Goal: Information Seeking & Learning: Learn about a topic

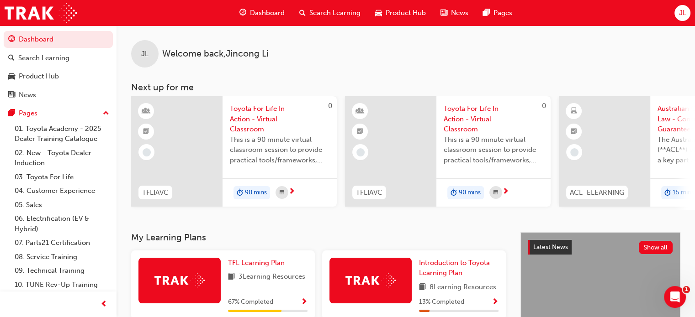
click at [423, 13] on span "JL" at bounding box center [681, 13] width 7 height 11
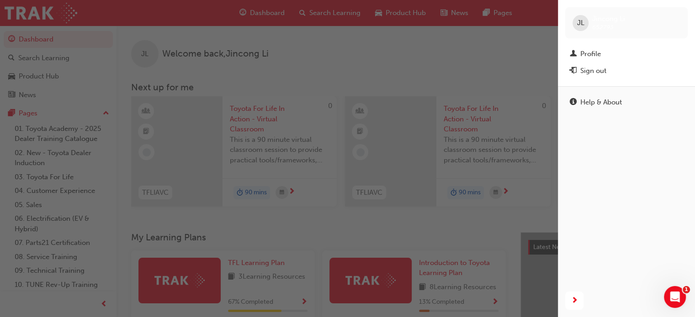
click at [423, 44] on div "button" at bounding box center [279, 158] width 558 height 317
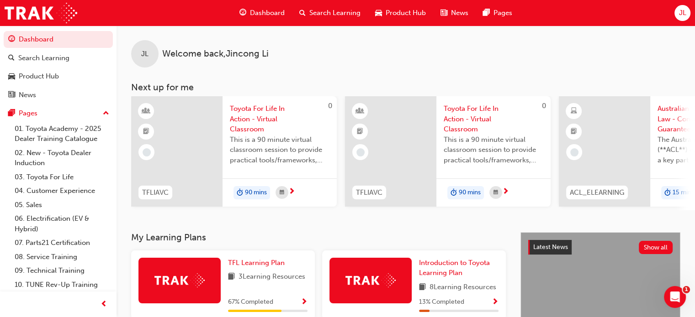
click at [334, 12] on span "Search Learning" at bounding box center [334, 13] width 51 height 11
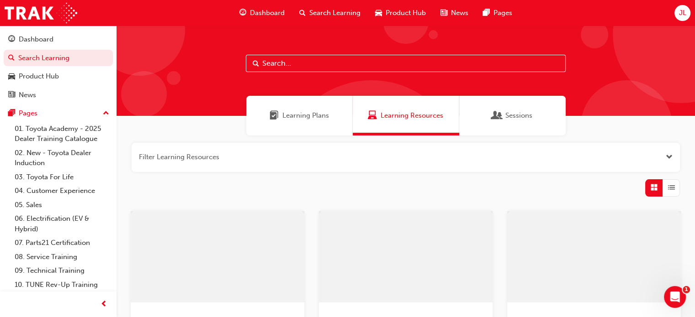
click at [299, 120] on span "Learning Plans" at bounding box center [305, 116] width 47 height 11
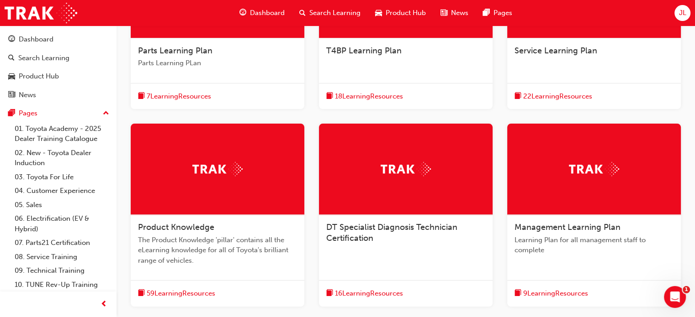
scroll to position [365, 0]
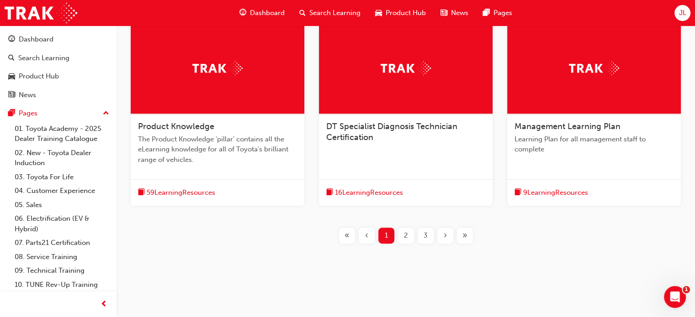
click at [418, 233] on div "3" at bounding box center [426, 236] width 16 height 16
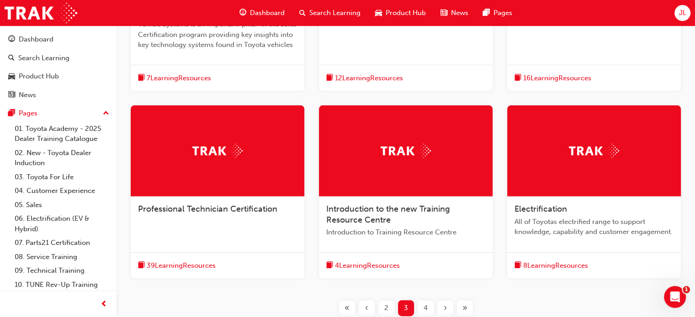
scroll to position [137, 0]
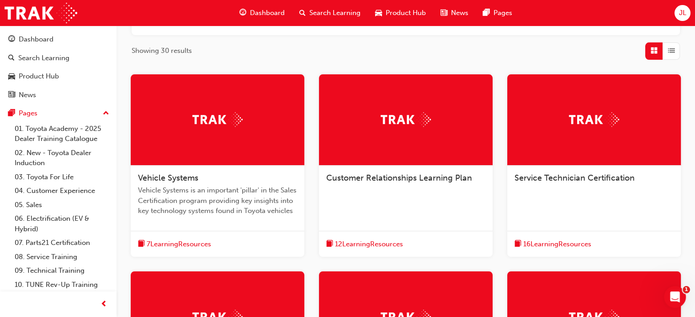
click at [423, 137] on div at bounding box center [594, 119] width 174 height 91
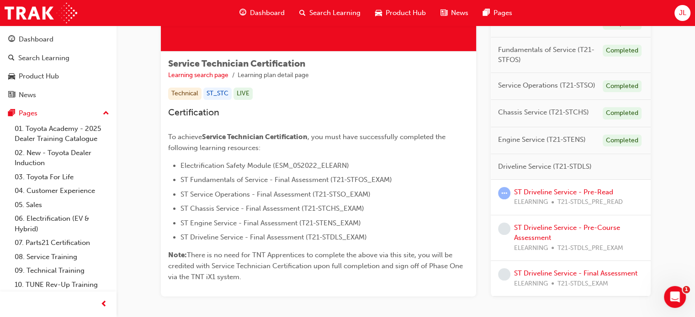
scroll to position [137, 0]
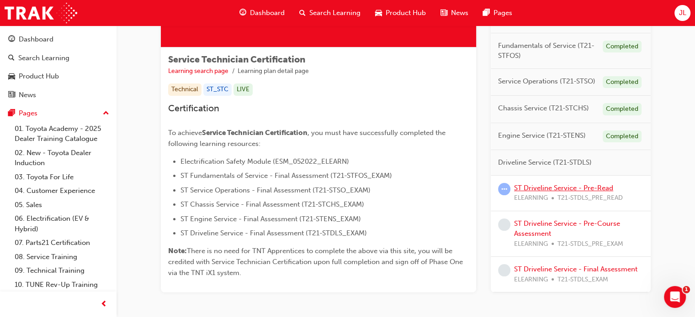
click at [423, 189] on link "ST Driveline Service - Pre-Read" at bounding box center [563, 188] width 99 height 8
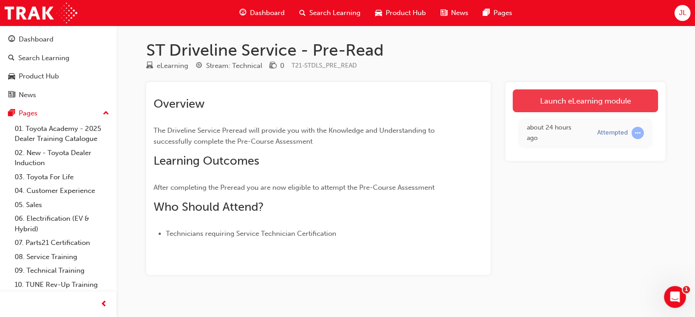
click at [423, 99] on link "Launch eLearning module" at bounding box center [585, 101] width 145 height 23
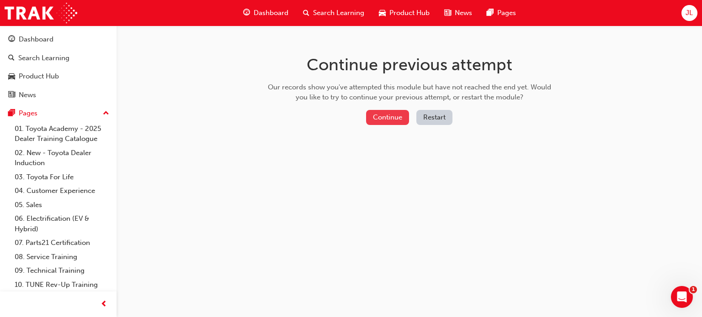
click at [391, 115] on button "Continue" at bounding box center [387, 117] width 43 height 15
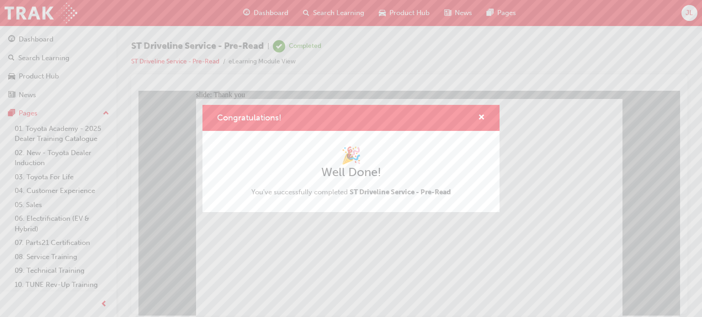
click at [328, 270] on div "Congratulations! 🎉 Well Done! You've successfully completed ST Driveline Servic…" at bounding box center [351, 158] width 702 height 317
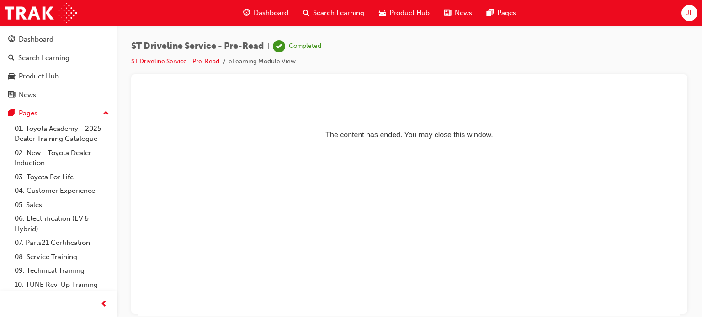
click at [347, 10] on span "Search Learning" at bounding box center [338, 13] width 51 height 11
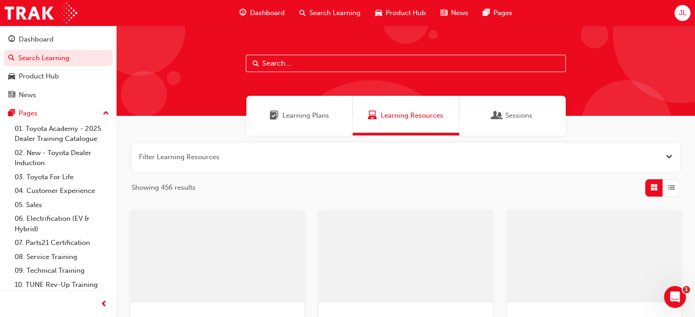
click at [306, 115] on span "Learning Plans" at bounding box center [305, 116] width 47 height 11
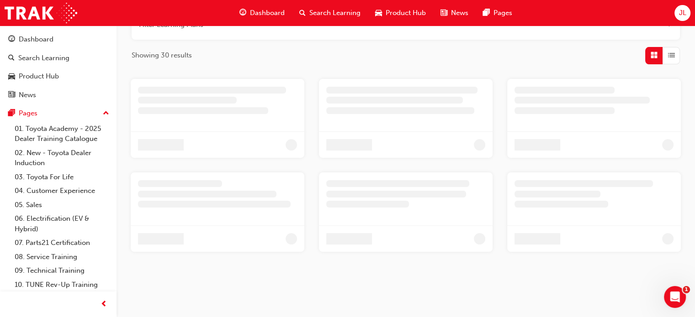
scroll to position [137, 0]
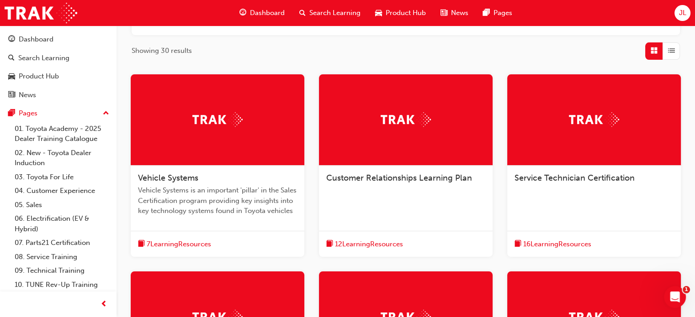
click at [423, 122] on img at bounding box center [594, 119] width 50 height 14
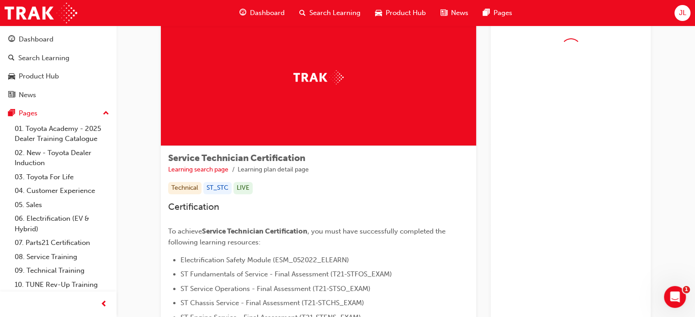
scroll to position [137, 0]
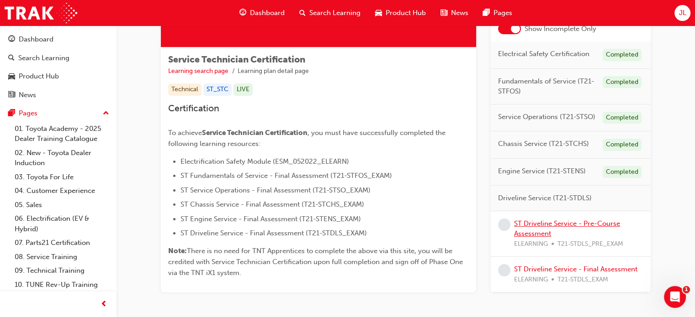
click at [423, 227] on link "ST Driveline Service - Pre-Course Assessment" at bounding box center [567, 229] width 106 height 19
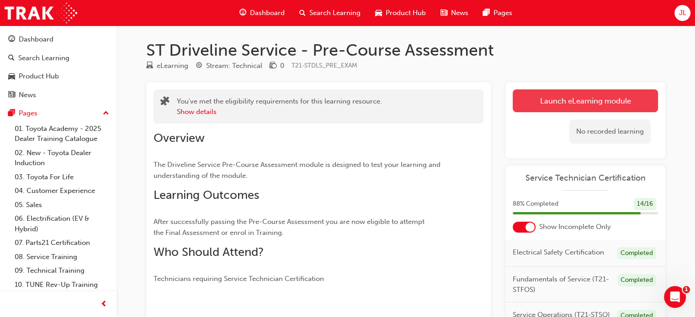
click at [423, 98] on link "Launch eLearning module" at bounding box center [585, 101] width 145 height 23
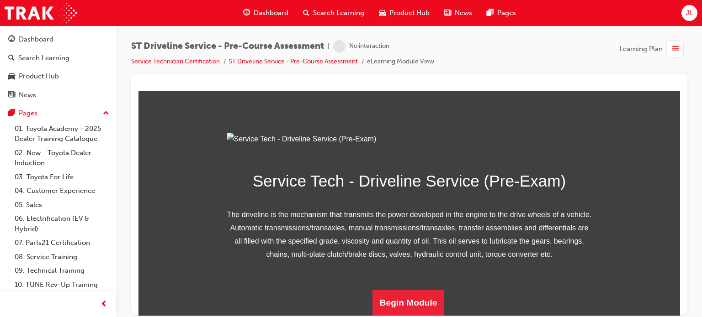
scroll to position [144, 0]
click at [411, 303] on button "Begin Module" at bounding box center [408, 303] width 72 height 26
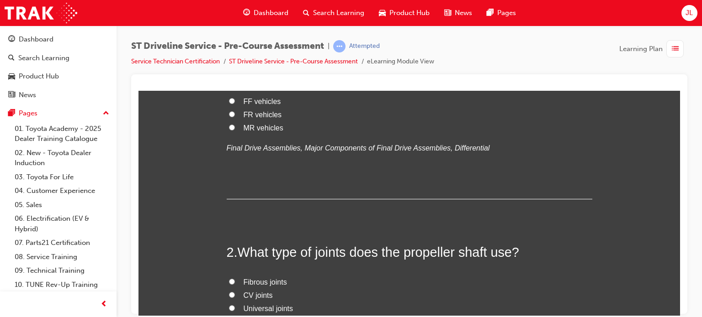
scroll to position [0, 0]
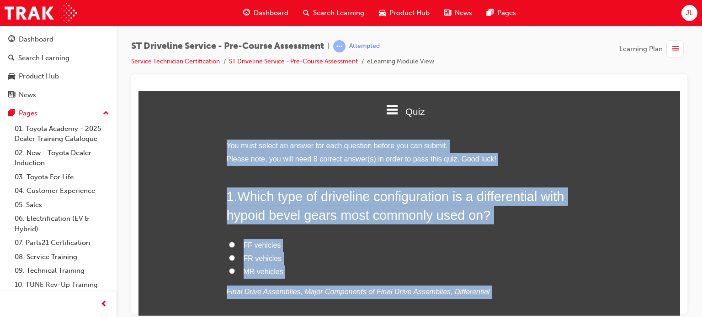
drag, startPoint x: 427, startPoint y: 266, endPoint x: 422, endPoint y: 267, distance: 4.6
click at [423, 266] on label "MR vehicles" at bounding box center [409, 271] width 365 height 13
click at [235, 268] on input "MR vehicles" at bounding box center [232, 271] width 6 height 6
radio input "true"
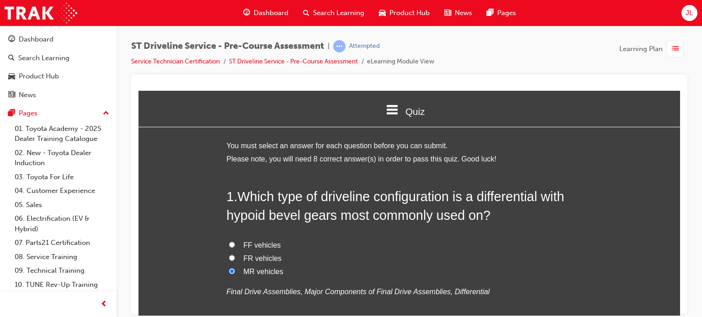
click at [257, 256] on span "FR vehicles" at bounding box center [262, 258] width 38 height 8
click at [235, 256] on input "FR vehicles" at bounding box center [232, 258] width 6 height 6
radio input "true"
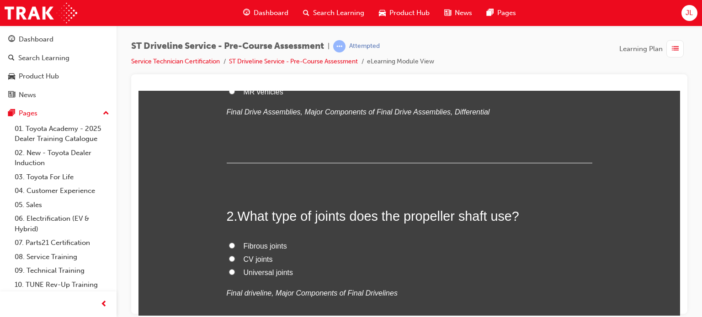
scroll to position [183, 0]
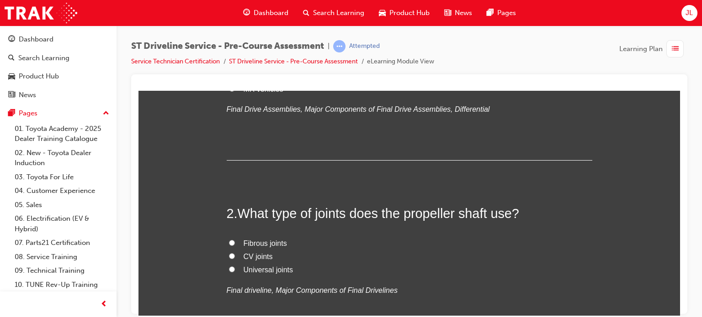
click at [261, 272] on span "Universal joints" at bounding box center [267, 270] width 49 height 8
click at [235, 272] on input "Universal joints" at bounding box center [232, 269] width 6 height 6
radio input "true"
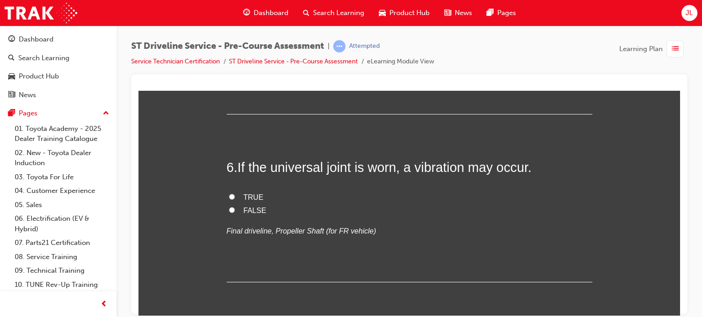
scroll to position [1005, 0]
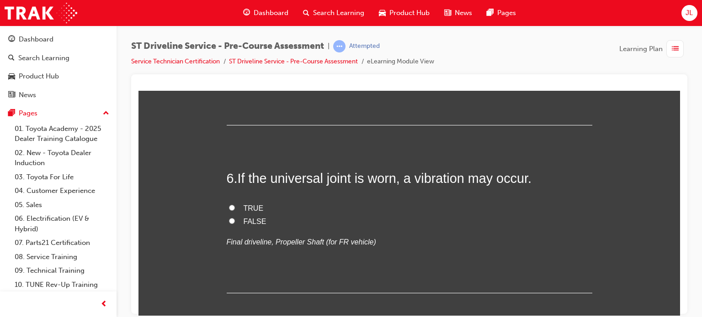
radio input "true"
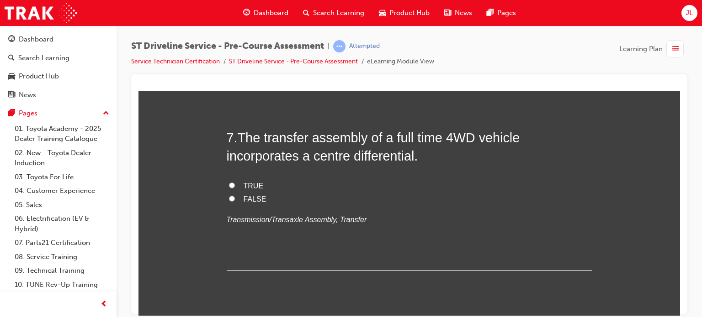
scroll to position [1142, 0]
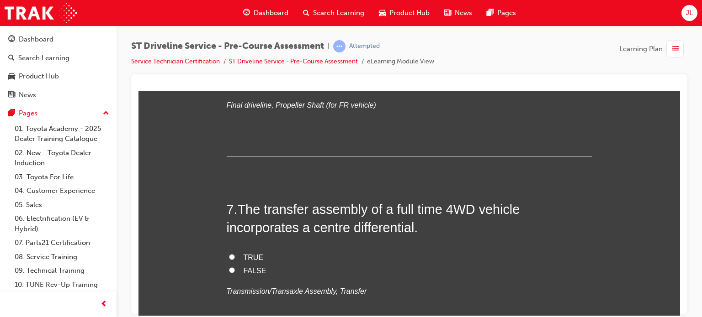
radio input "true"
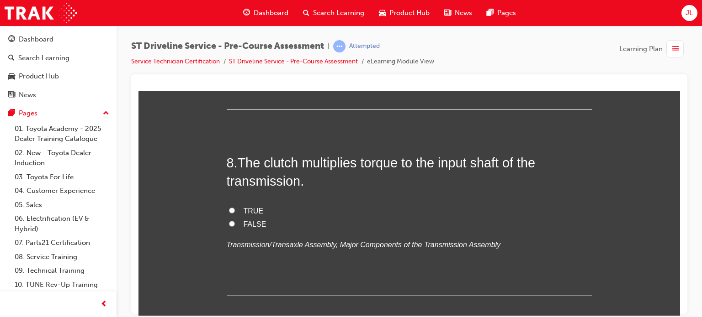
scroll to position [1416, 0]
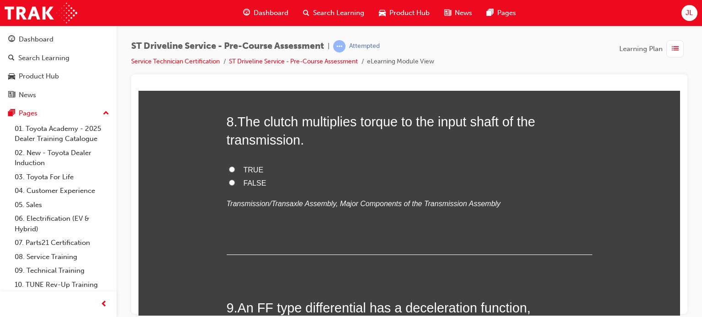
radio input "true"
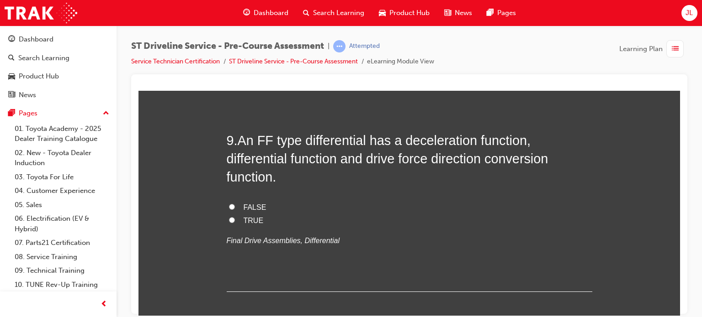
scroll to position [1599, 0]
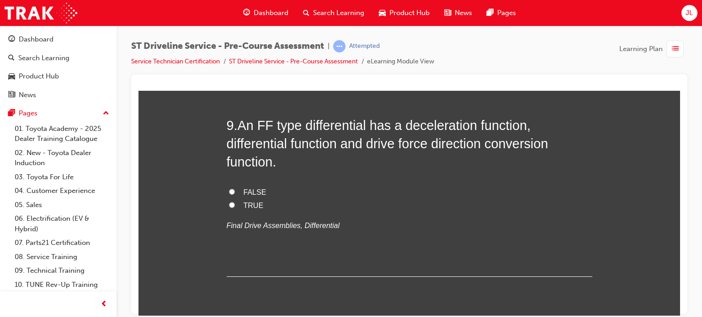
radio input "true"
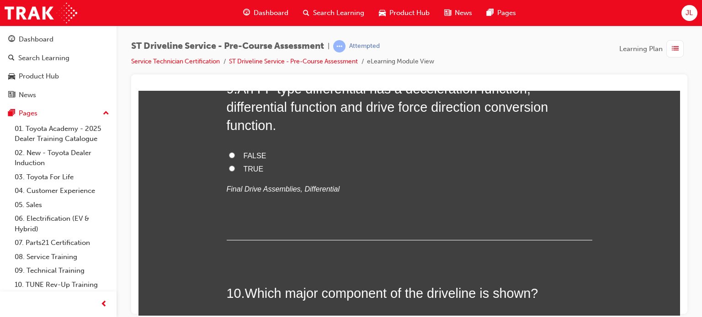
scroll to position [1782, 0]
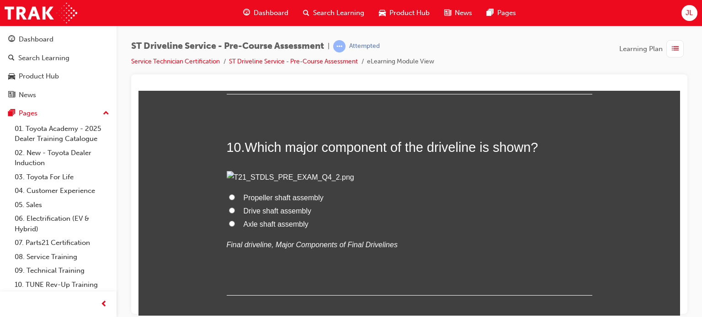
radio input "true"
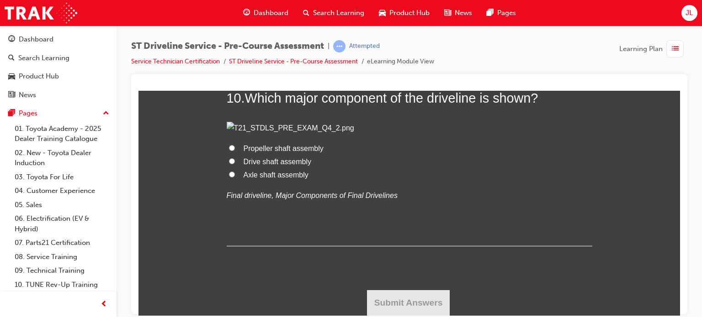
scroll to position [1964, 0]
radio input "true"
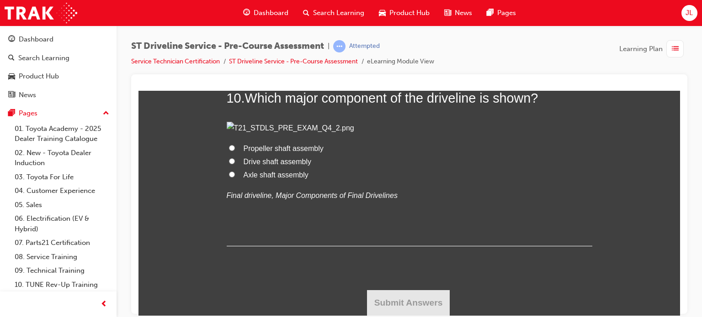
radio input "true"
click at [265, 174] on span "Axle shaft assembly" at bounding box center [275, 175] width 65 height 8
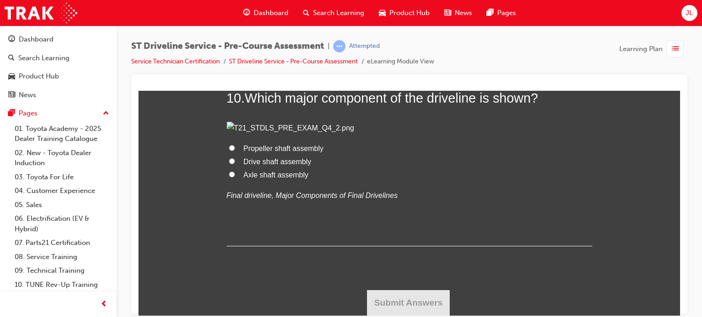
click at [235, 174] on input "Axle shaft assembly" at bounding box center [232, 174] width 6 height 6
radio input "true"
click at [402, 299] on button "Submit Answers" at bounding box center [408, 303] width 83 height 26
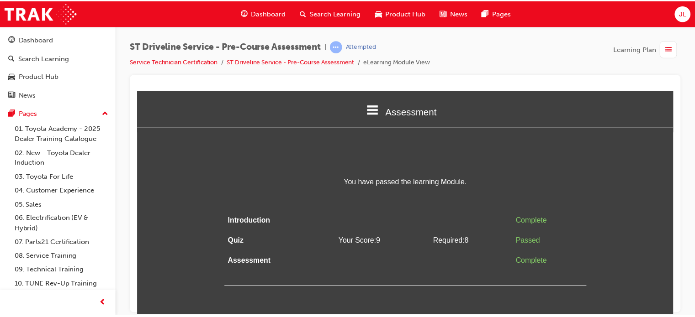
scroll to position [0, 0]
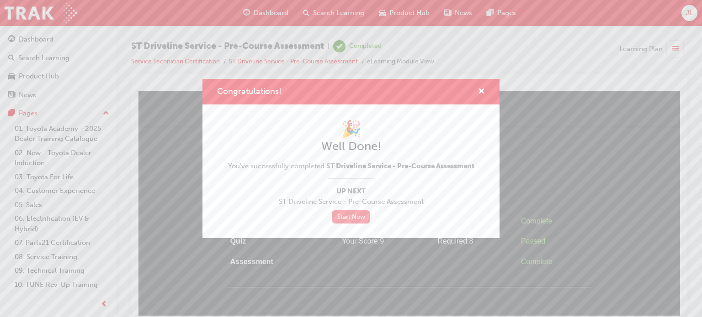
click at [357, 214] on link "Start Now" at bounding box center [351, 217] width 38 height 13
click at [359, 220] on link "Start Now" at bounding box center [351, 217] width 38 height 13
click at [423, 93] on div "Congratulations!" at bounding box center [478, 91] width 14 height 11
click at [423, 93] on button "Congratulations!" at bounding box center [481, 91] width 7 height 11
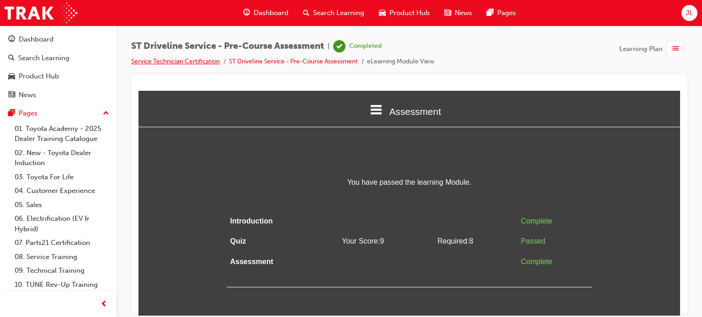
click at [177, 62] on link "Service Technician Certification" at bounding box center [175, 62] width 89 height 8
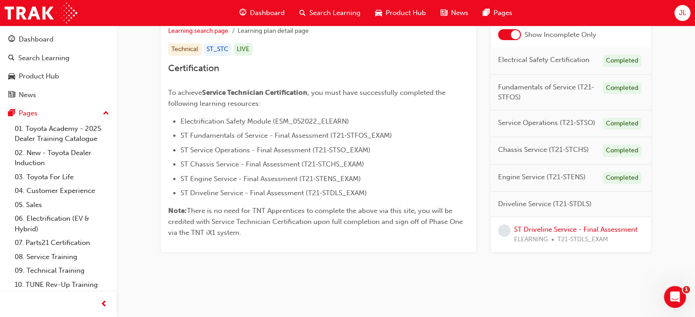
scroll to position [179, 0]
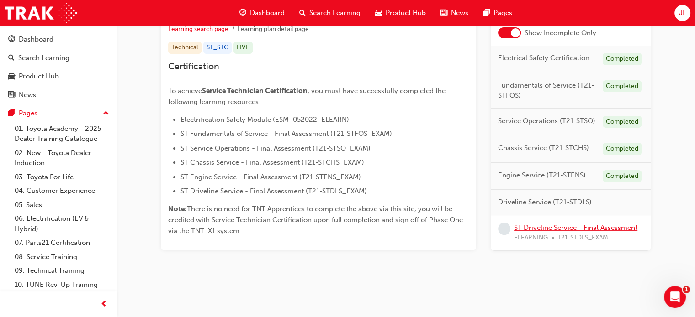
click at [423, 230] on link "ST Driveline Service - Final Assessment" at bounding box center [575, 227] width 123 height 8
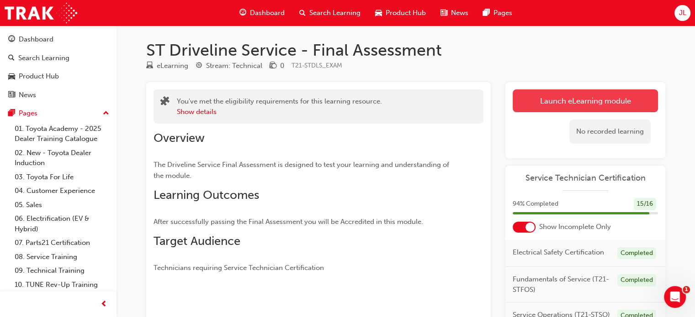
click at [423, 107] on link "Launch eLearning module" at bounding box center [585, 101] width 145 height 23
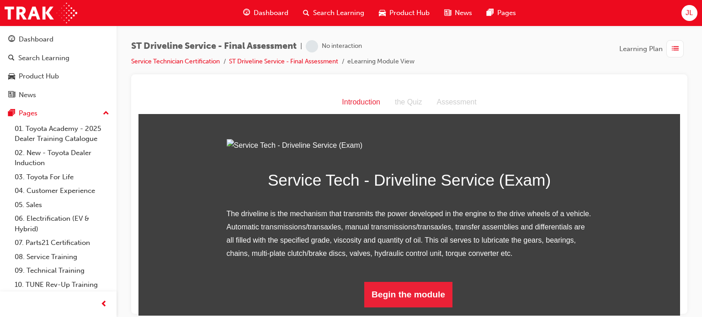
scroll to position [92, 0]
click at [423, 193] on h1 "Service Tech - Driveline Service (Exam)" at bounding box center [409, 180] width 365 height 26
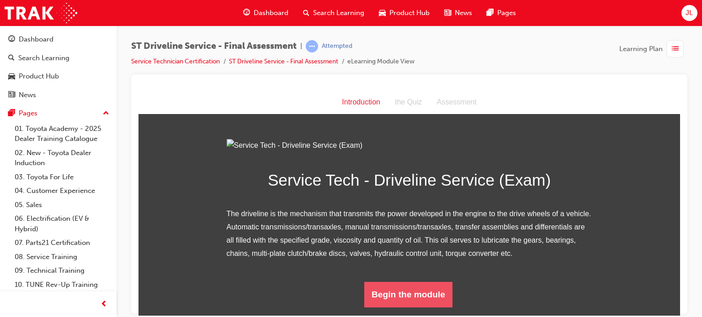
click at [423, 294] on button "Begin the module" at bounding box center [408, 295] width 88 height 26
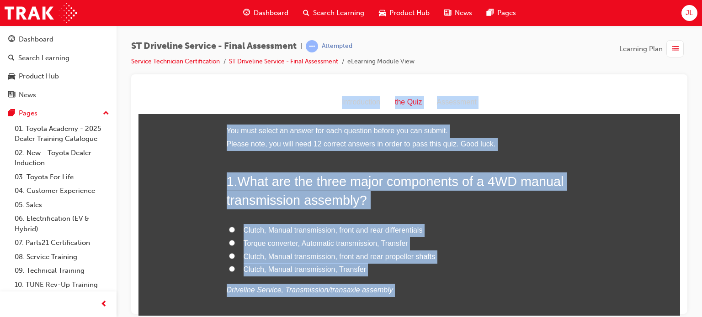
copy div "the Quiz Introduction the Quiz Assessment You must select an answer for each qu…"
click at [423, 204] on h2 "1 . What are the three major components of a 4WD manual transmission assembly?" at bounding box center [409, 190] width 365 height 37
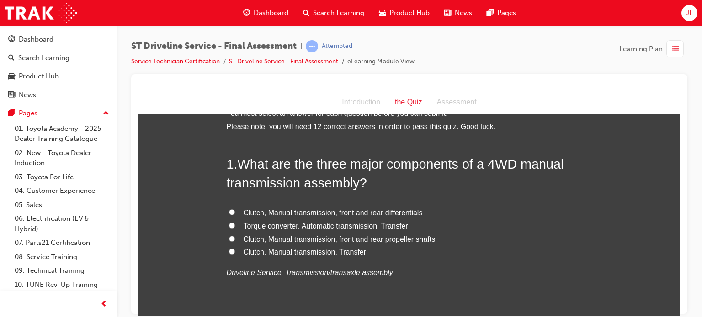
scroll to position [46, 0]
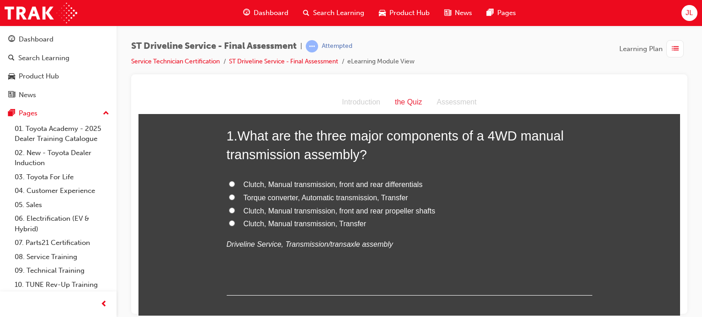
click at [343, 224] on span "Clutch, Manual transmission, Transfer" at bounding box center [304, 224] width 123 height 8
click at [235, 224] on input "Clutch, Manual transmission, Transfer" at bounding box center [232, 223] width 6 height 6
radio input "true"
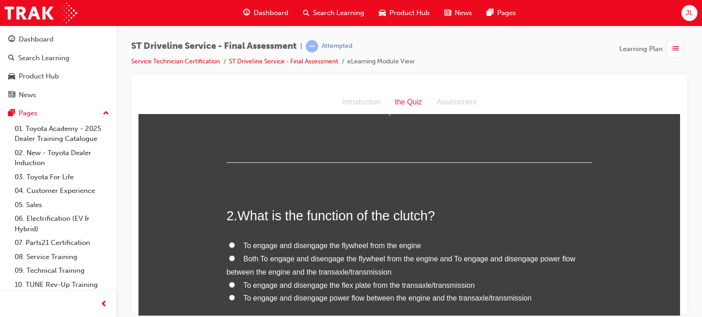
scroll to position [228, 0]
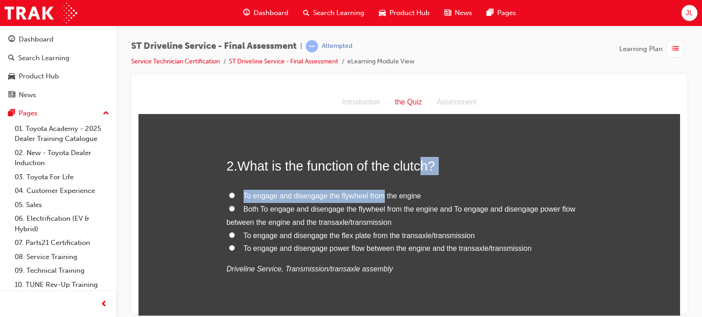
drag, startPoint x: 378, startPoint y: 194, endPoint x: 425, endPoint y: 180, distance: 49.7
click at [419, 174] on div "2 . What is the function of the clutch? To engage and disengage the flywheel fr…" at bounding box center [409, 239] width 365 height 164
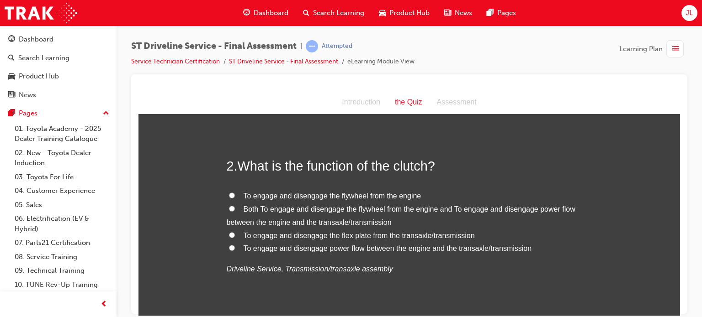
click at [423, 208] on span "Both To engage and disengage the flywheel from the engine and To engage and dis…" at bounding box center [401, 215] width 349 height 21
click at [235, 208] on input "Both To engage and disengage the flywheel from the engine and To engage and dis…" at bounding box center [232, 209] width 6 height 6
radio input "true"
click at [423, 212] on span "Both To engage and disengage the flywheel from the engine and To engage and dis…" at bounding box center [401, 215] width 349 height 21
click at [235, 212] on input "Both To engage and disengage the flywheel from the engine and To engage and dis…" at bounding box center [232, 209] width 6 height 6
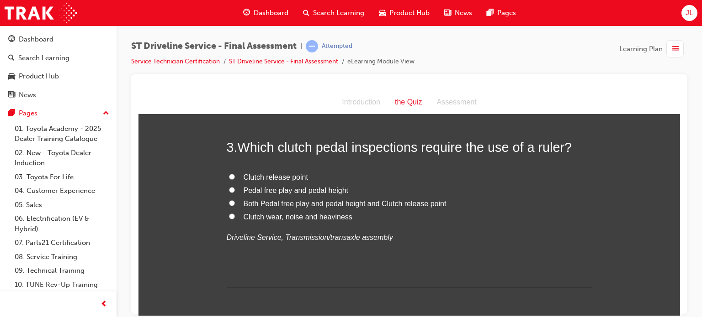
scroll to position [457, 0]
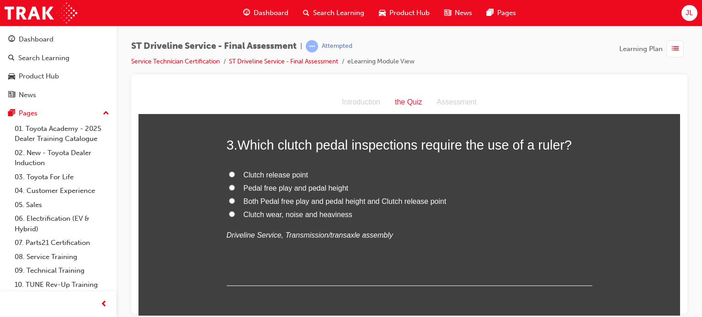
click at [312, 187] on span "Pedal free play and pedal height" at bounding box center [295, 188] width 105 height 8
click at [235, 187] on input "Pedal free play and pedal height" at bounding box center [232, 188] width 6 height 6
radio input "true"
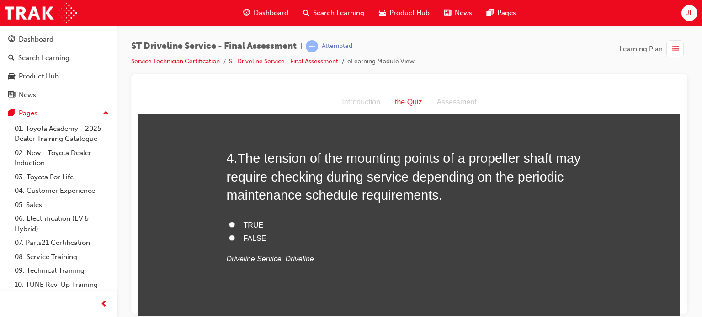
scroll to position [640, 0]
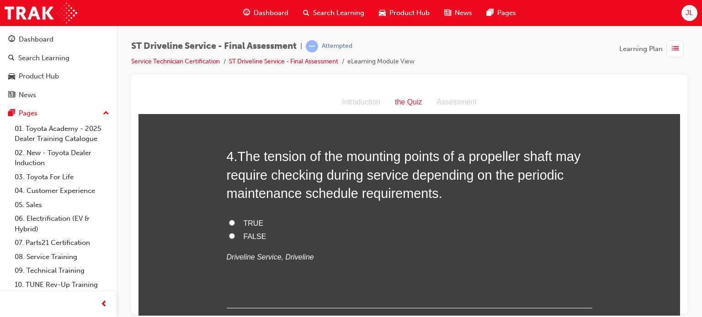
click at [243, 222] on span "TRUE" at bounding box center [253, 223] width 20 height 8
click at [235, 222] on input "TRUE" at bounding box center [232, 223] width 6 height 6
radio input "true"
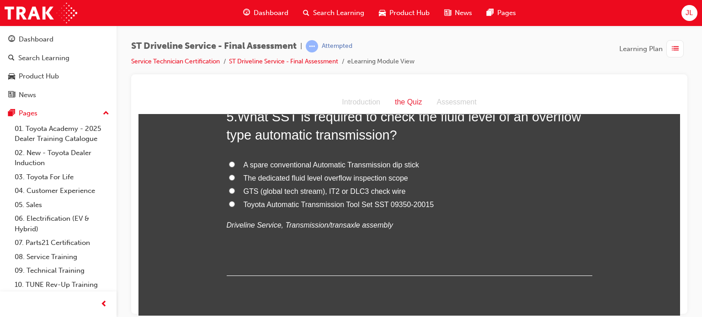
scroll to position [914, 0]
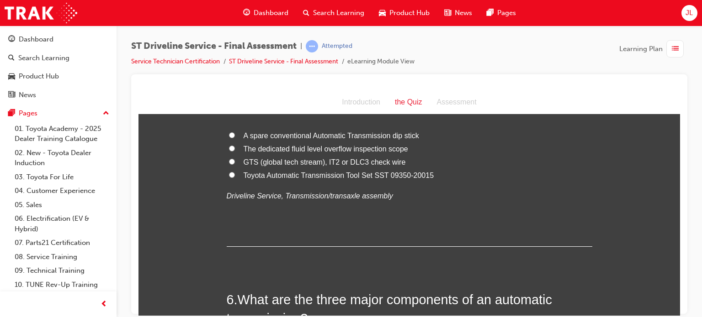
click at [413, 173] on span "Toyota Automatic Transmission Tool Set SST 09350-20015" at bounding box center [338, 175] width 190 height 8
click at [235, 173] on input "Toyota Automatic Transmission Tool Set SST 09350-20015" at bounding box center [232, 175] width 6 height 6
radio input "true"
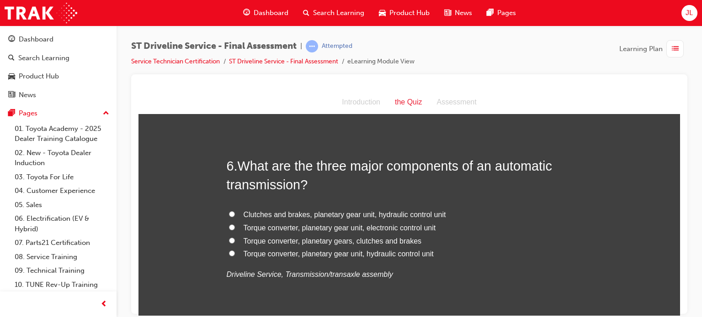
scroll to position [1051, 0]
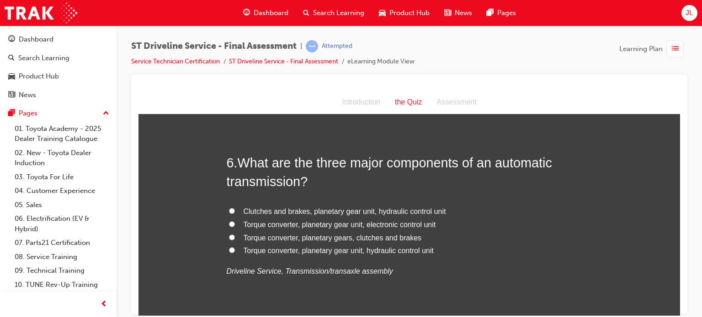
click at [266, 251] on span "Torque converter, planetary gear unit, hydraulic control unit" at bounding box center [338, 251] width 190 height 8
click at [235, 251] on input "Torque converter, planetary gear unit, hydraulic control unit" at bounding box center [232, 250] width 6 height 6
radio input "true"
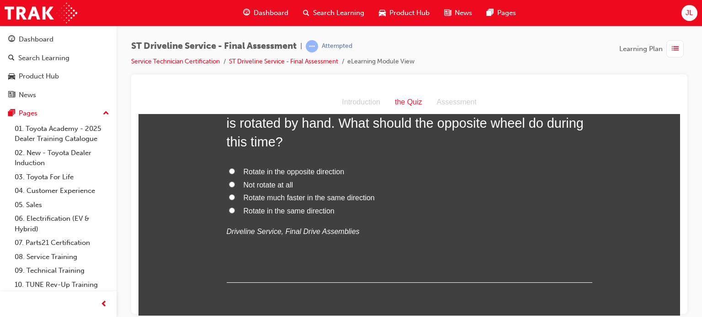
scroll to position [1325, 0]
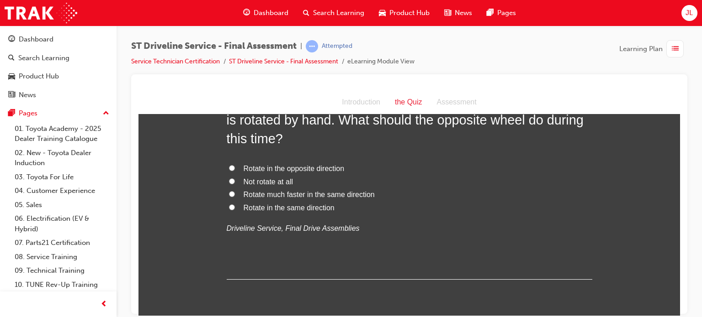
click at [308, 205] on span "Rotate in the same direction" at bounding box center [288, 208] width 91 height 8
click at [235, 205] on input "Rotate in the same direction" at bounding box center [232, 207] width 6 height 6
radio input "true"
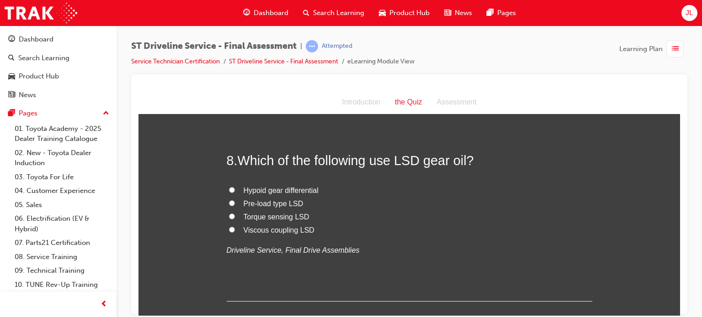
scroll to position [1508, 0]
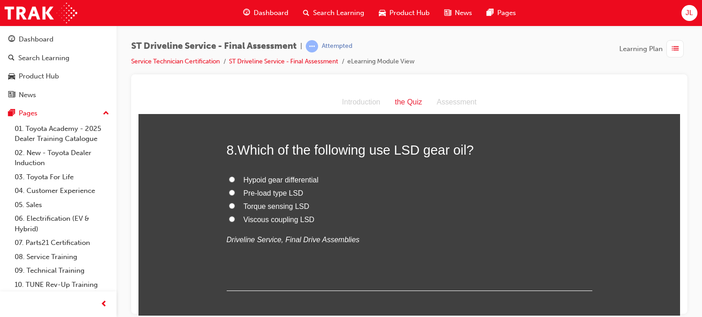
click at [291, 195] on span "Pre-load type LSD" at bounding box center [273, 193] width 60 height 8
click at [235, 195] on input "Pre-load type LSD" at bounding box center [232, 193] width 6 height 6
radio input "true"
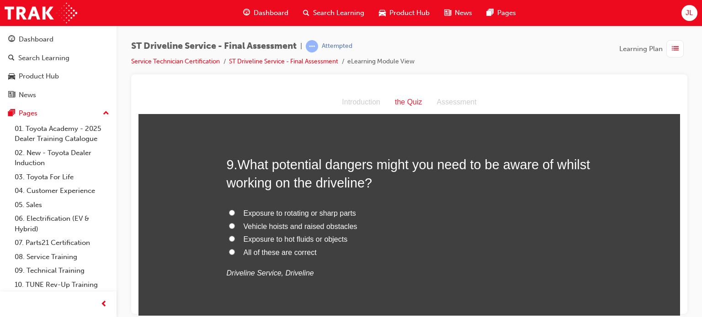
scroll to position [1690, 0]
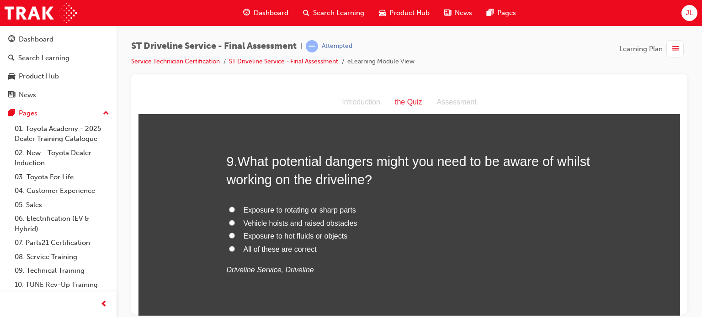
click at [282, 247] on span "All of these are correct" at bounding box center [279, 249] width 73 height 8
click at [235, 247] on input "All of these are correct" at bounding box center [232, 249] width 6 height 6
radio input "true"
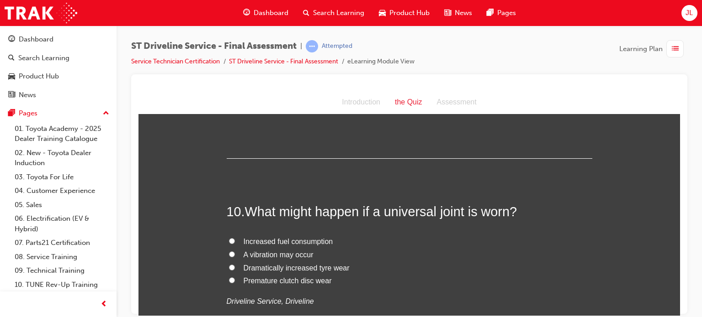
scroll to position [1873, 0]
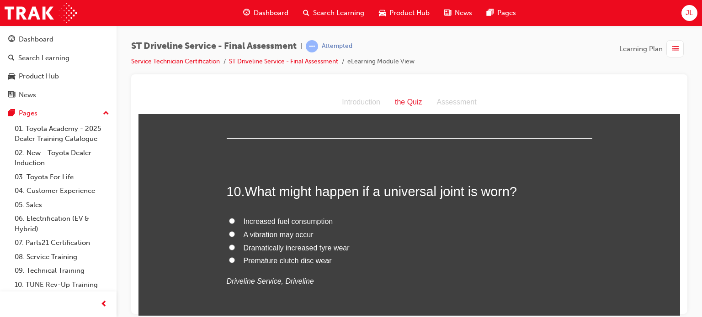
click at [284, 231] on span "A vibration may occur" at bounding box center [278, 235] width 70 height 8
click at [235, 231] on input "A vibration may occur" at bounding box center [232, 234] width 6 height 6
radio input "true"
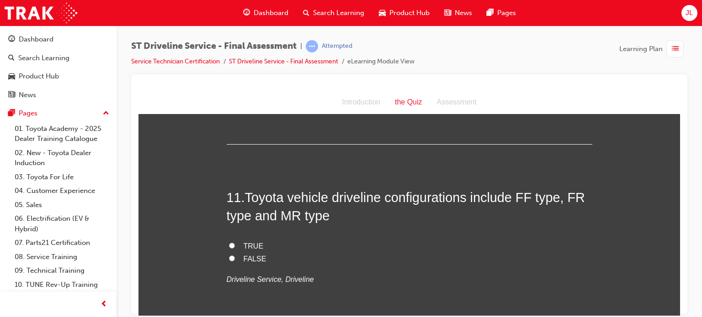
scroll to position [2056, 0]
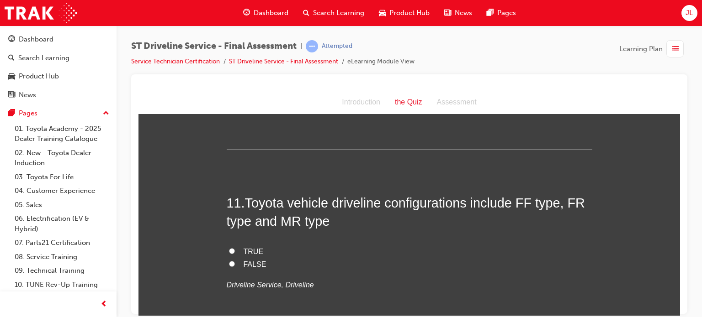
click at [245, 248] on span "TRUE" at bounding box center [253, 252] width 20 height 8
click at [235, 248] on input "TRUE" at bounding box center [232, 251] width 6 height 6
radio input "true"
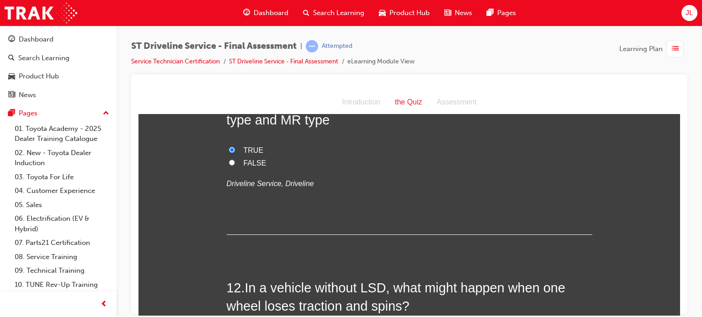
scroll to position [2284, 0]
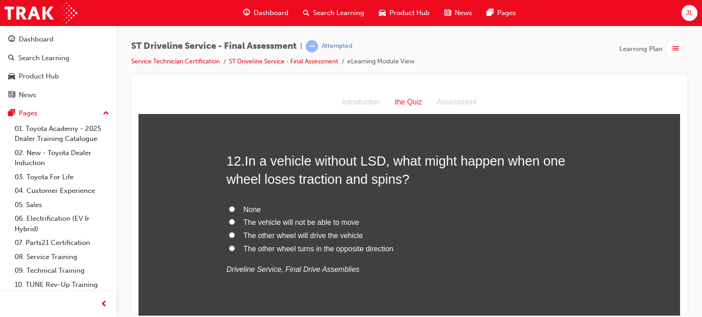
click at [333, 220] on span "The vehicle will not be able to move" at bounding box center [301, 222] width 116 height 8
click at [235, 220] on input "The vehicle will not be able to move" at bounding box center [232, 222] width 6 height 6
radio input "true"
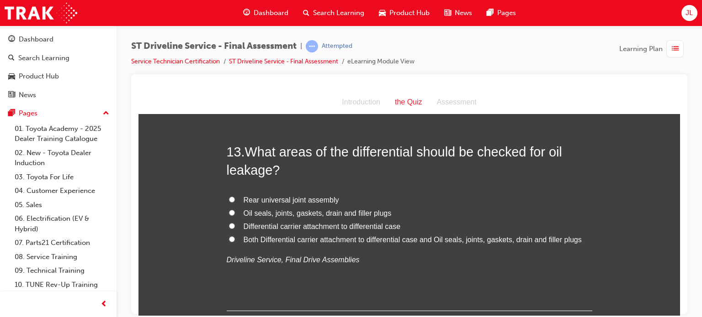
scroll to position [2513, 0]
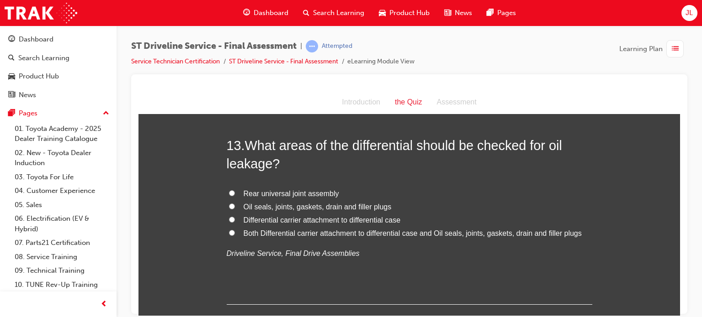
click at [312, 208] on span "Oil seals, joints, gaskets, drain and filler plugs" at bounding box center [317, 207] width 148 height 8
click at [235, 208] on input "Oil seals, joints, gaskets, drain and filler plugs" at bounding box center [232, 206] width 6 height 6
radio input "true"
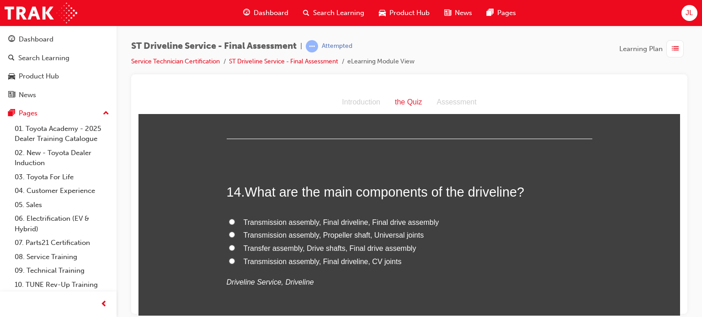
scroll to position [2695, 0]
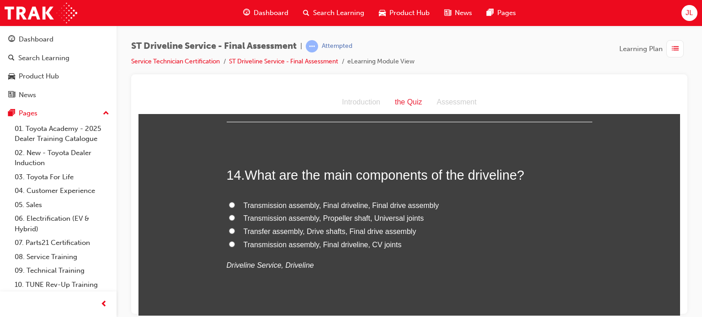
click at [406, 202] on span "Transmission assembly, Final driveline, Final drive assembly" at bounding box center [341, 205] width 196 height 8
click at [235, 202] on input "Transmission assembly, Final driveline, Final drive assembly" at bounding box center [232, 205] width 6 height 6
radio input "true"
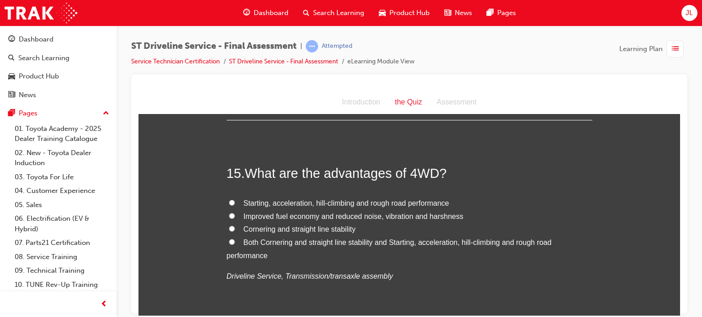
scroll to position [2924, 0]
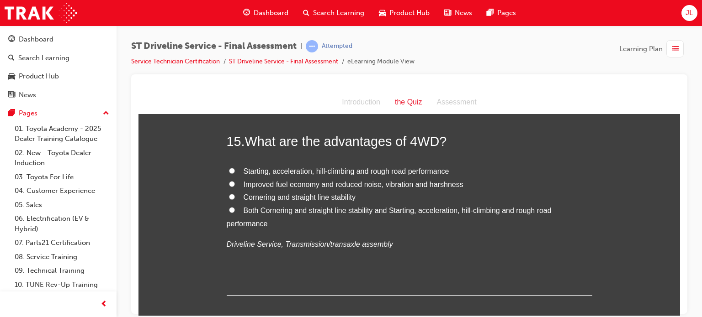
click at [294, 211] on span "Both Cornering and straight line stability and Starting, acceleration, hill-cli…" at bounding box center [389, 216] width 325 height 21
click at [235, 211] on input "Both Cornering and straight line stability and Starting, acceleration, hill-cli…" at bounding box center [232, 210] width 6 height 6
radio input "true"
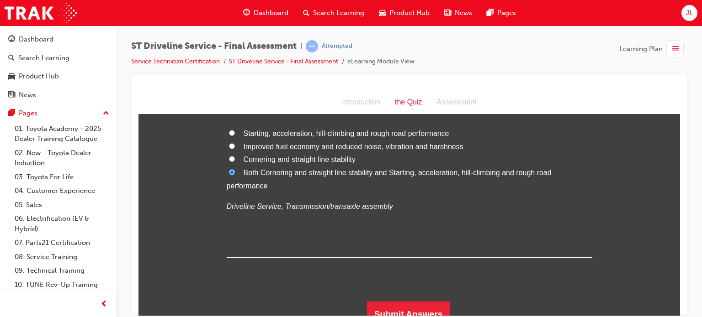
scroll to position [2971, 0]
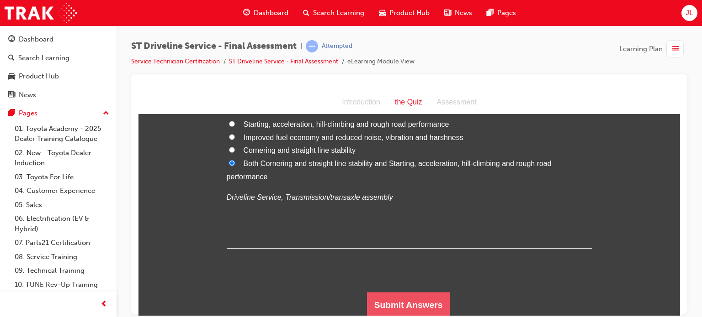
click at [404, 300] on button "Submit Answers" at bounding box center [408, 305] width 83 height 26
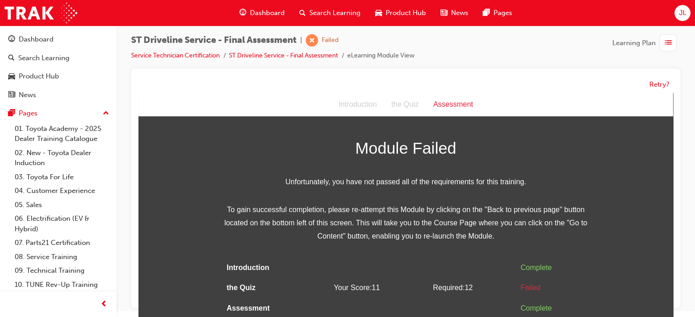
scroll to position [6, 0]
click at [423, 87] on button "Retry?" at bounding box center [659, 84] width 20 height 11
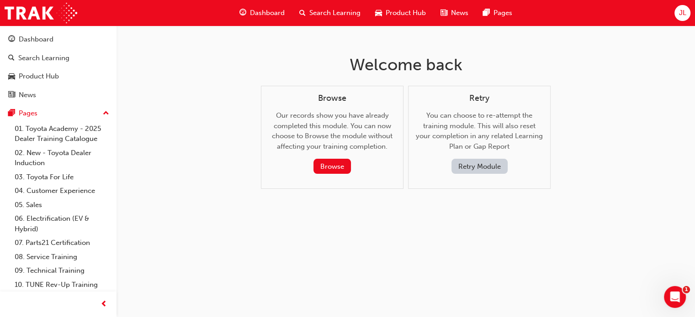
scroll to position [0, 0]
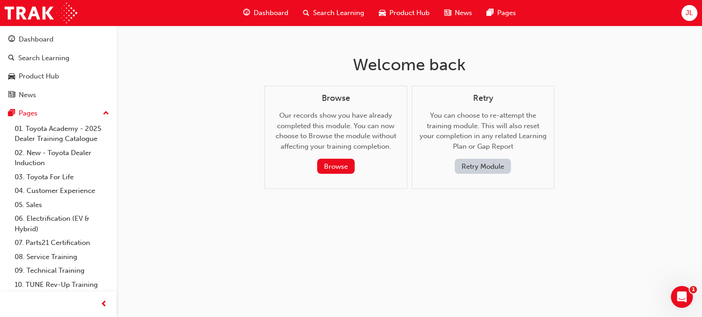
click at [423, 169] on button "Retry Module" at bounding box center [483, 166] width 56 height 15
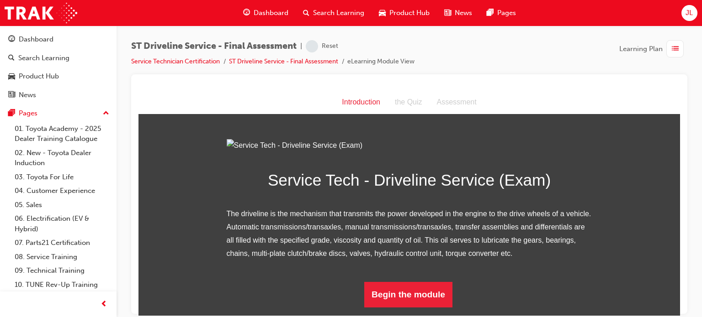
scroll to position [92, 0]
click at [417, 302] on button "Begin the module" at bounding box center [408, 295] width 88 height 26
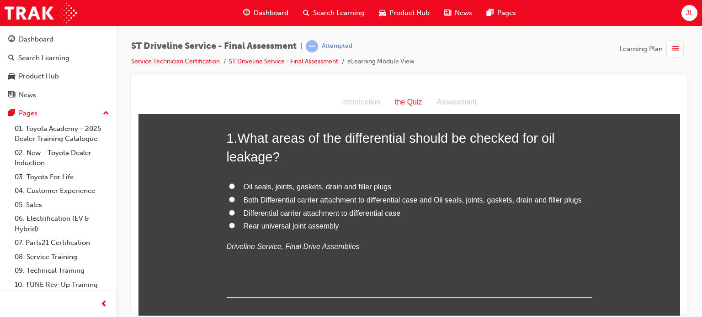
scroll to position [46, 0]
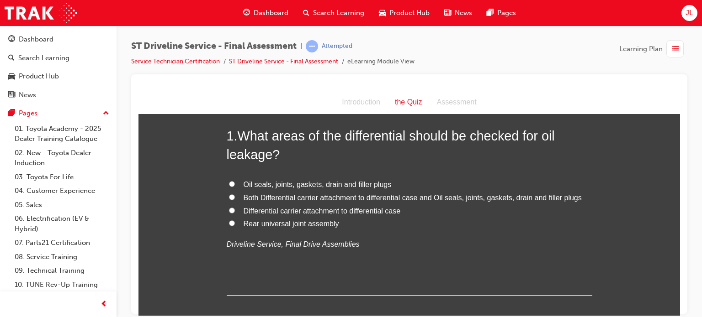
click at [344, 183] on span "Oil seals, joints, gaskets, drain and filler plugs" at bounding box center [317, 184] width 148 height 8
click at [235, 183] on input "Oil seals, joints, gaskets, drain and filler plugs" at bounding box center [232, 184] width 6 height 6
radio input "true"
click at [414, 201] on span "Both Differential carrier attachment to differential case and Oil seals, joints…" at bounding box center [412, 198] width 338 height 8
click at [235, 200] on input "Both Differential carrier attachment to differential case and Oil seals, joints…" at bounding box center [232, 197] width 6 height 6
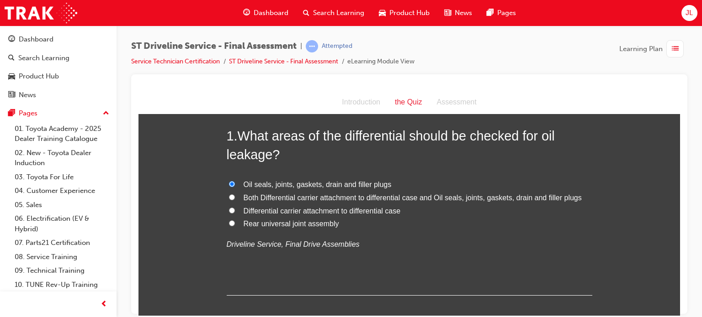
radio input "true"
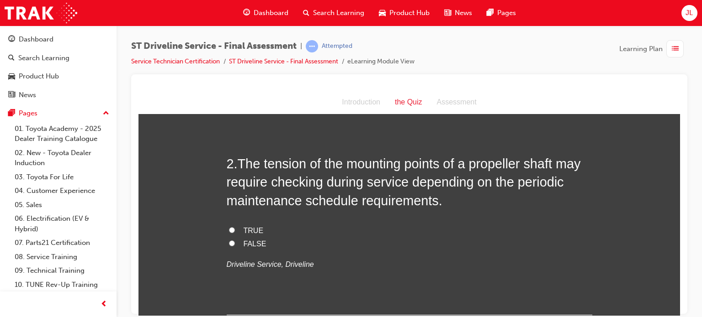
scroll to position [228, 0]
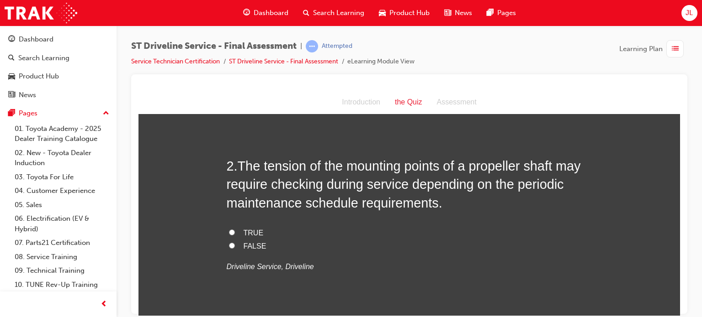
click at [247, 233] on span "TRUE" at bounding box center [253, 233] width 20 height 8
click at [235, 233] on input "TRUE" at bounding box center [232, 232] width 6 height 6
radio input "true"
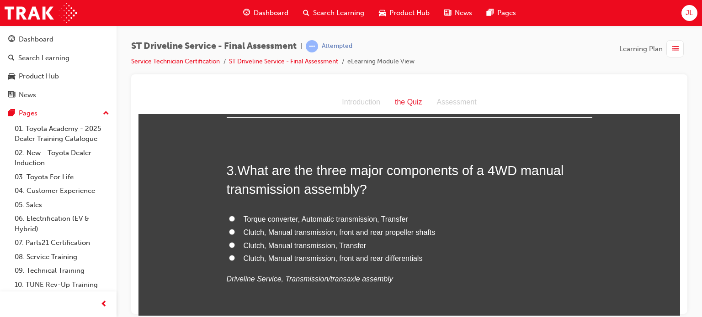
scroll to position [457, 0]
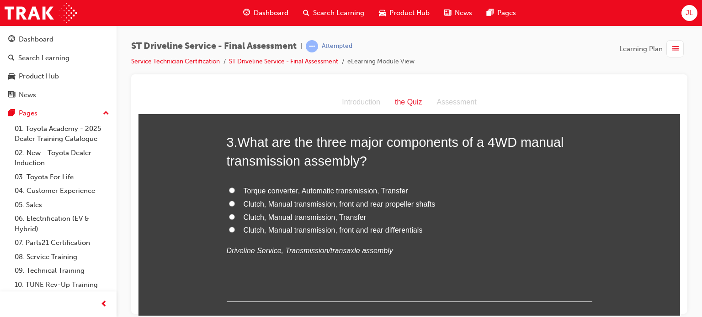
click at [312, 222] on label "Clutch, Manual transmission, Transfer" at bounding box center [409, 217] width 365 height 13
click at [235, 220] on input "Clutch, Manual transmission, Transfer" at bounding box center [232, 217] width 6 height 6
radio input "true"
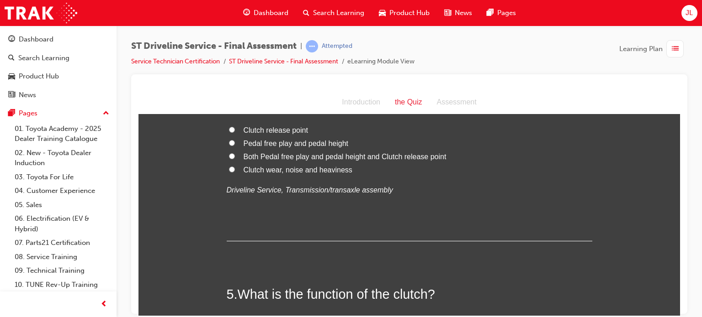
scroll to position [640, 0]
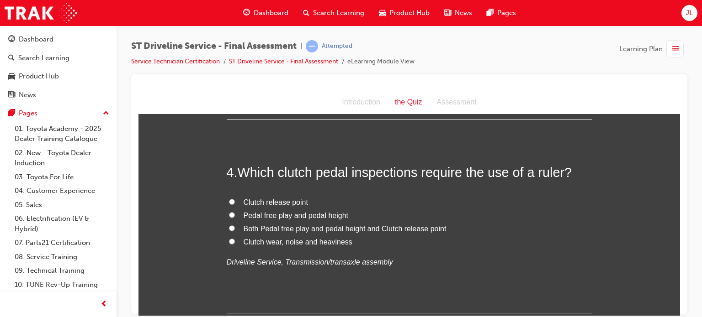
click at [386, 230] on span "Both Pedal free play and pedal height and Clutch release point" at bounding box center [344, 229] width 203 height 8
click at [235, 230] on input "Both Pedal free play and pedal height and Clutch release point" at bounding box center [232, 228] width 6 height 6
radio input "true"
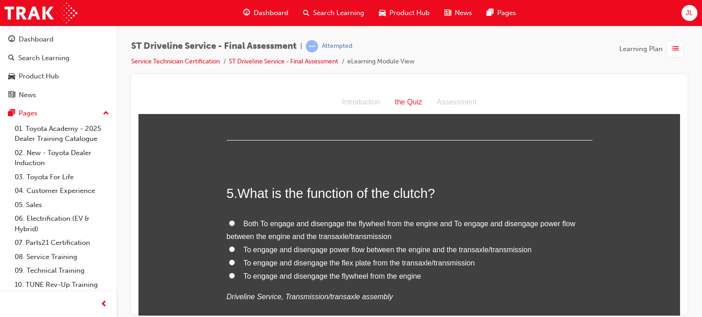
scroll to position [822, 0]
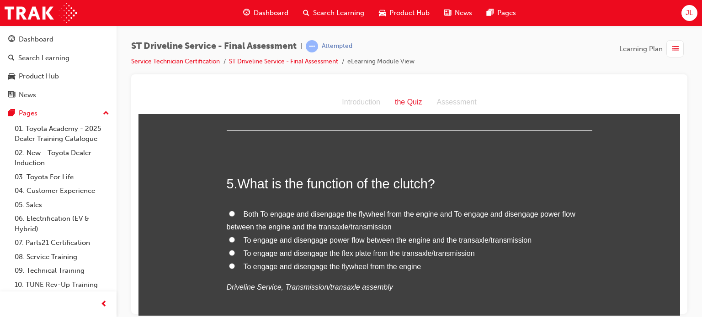
click at [404, 211] on span "Both To engage and disengage the flywheel from the engine and To engage and dis…" at bounding box center [401, 220] width 349 height 21
click at [235, 211] on input "Both To engage and disengage the flywheel from the engine and To engage and dis…" at bounding box center [232, 214] width 6 height 6
radio input "true"
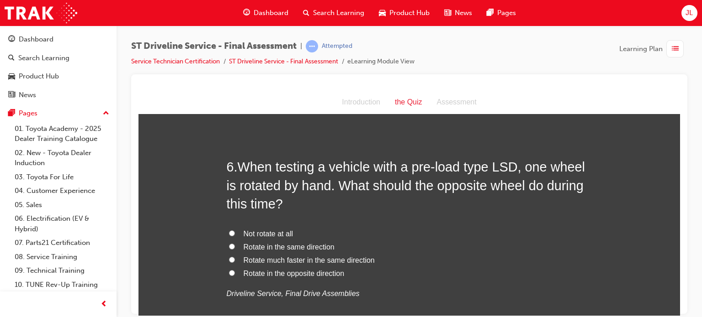
scroll to position [1051, 0]
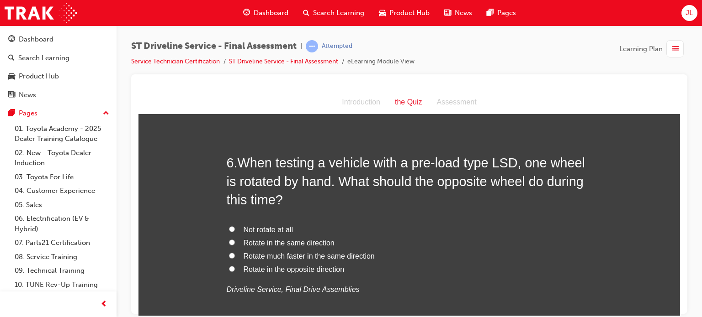
click at [311, 240] on span "Rotate in the same direction" at bounding box center [288, 243] width 91 height 8
click at [235, 240] on input "Rotate in the same direction" at bounding box center [232, 242] width 6 height 6
radio input "true"
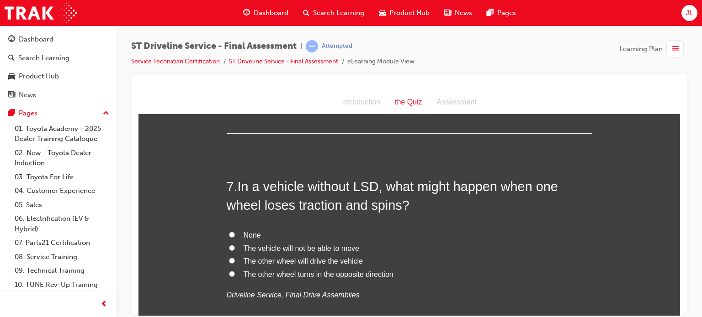
scroll to position [1279, 0]
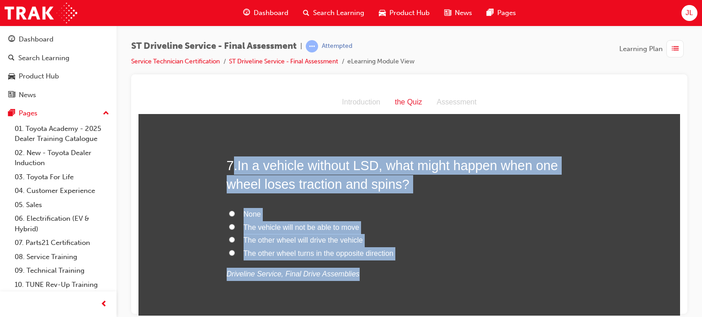
drag, startPoint x: 228, startPoint y: 161, endPoint x: 411, endPoint y: 263, distance: 209.0
click at [411, 263] on div "7 . In a vehicle without LSD, what might happen when one wheel loses traction a…" at bounding box center [409, 240] width 365 height 169
copy div ". In a vehicle without LSD, what might happen when one wheel loses traction and…"
click at [423, 232] on label "The vehicle will not be able to move" at bounding box center [409, 227] width 365 height 13
click at [235, 230] on input "The vehicle will not be able to move" at bounding box center [232, 227] width 6 height 6
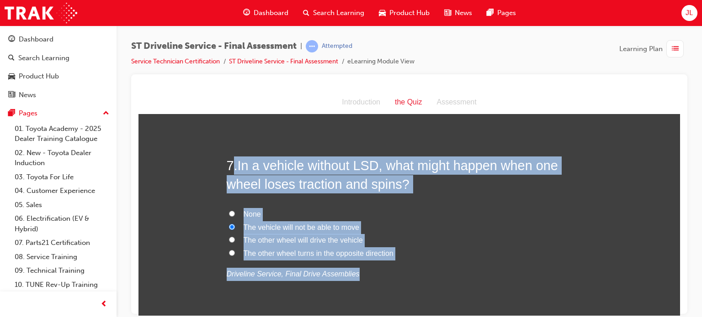
radio input "true"
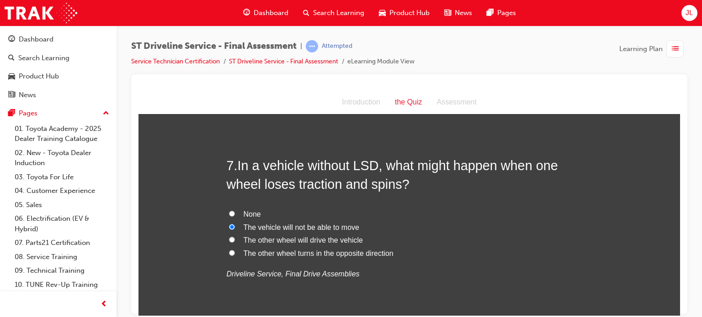
click at [332, 229] on span "The vehicle will not be able to move" at bounding box center [301, 227] width 116 height 8
click at [235, 229] on input "The vehicle will not be able to move" at bounding box center [232, 227] width 6 height 6
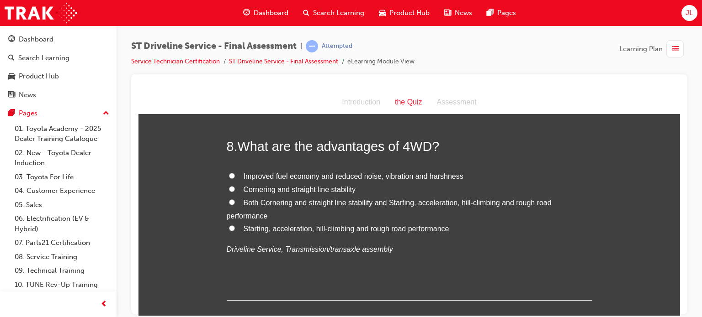
scroll to position [1508, 0]
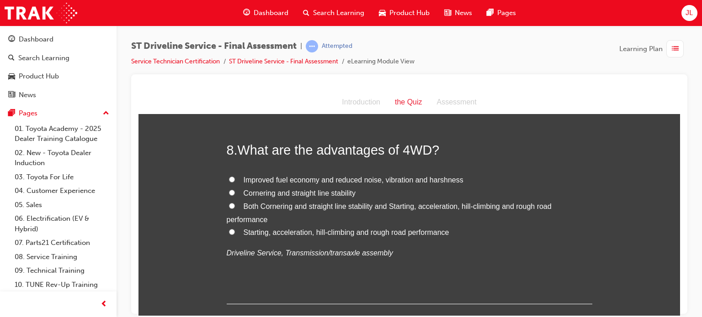
click at [381, 205] on span "Both Cornering and straight line stability and Starting, acceleration, hill-cli…" at bounding box center [389, 212] width 325 height 21
click at [235, 205] on input "Both Cornering and straight line stability and Starting, acceleration, hill-cli…" at bounding box center [232, 206] width 6 height 6
radio input "true"
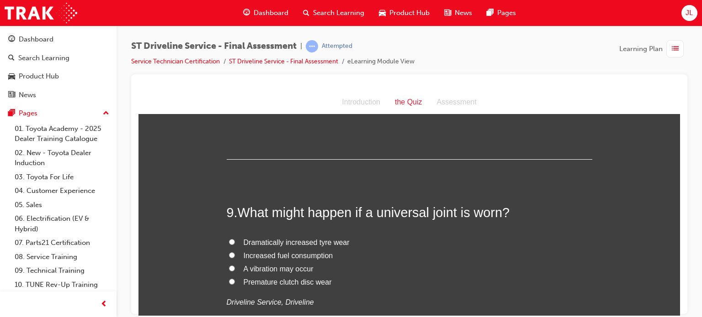
scroll to position [1690, 0]
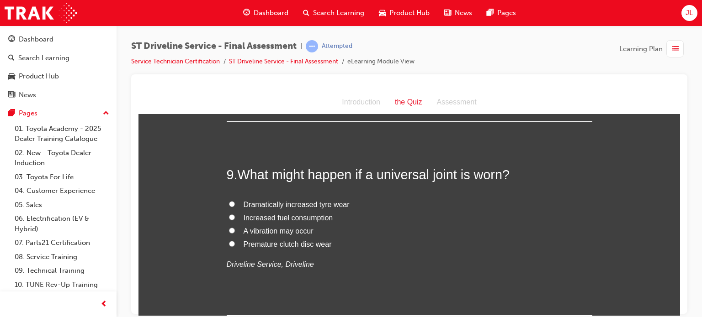
click at [294, 227] on span "A vibration may occur" at bounding box center [278, 231] width 70 height 8
click at [235, 227] on input "A vibration may occur" at bounding box center [232, 230] width 6 height 6
radio input "true"
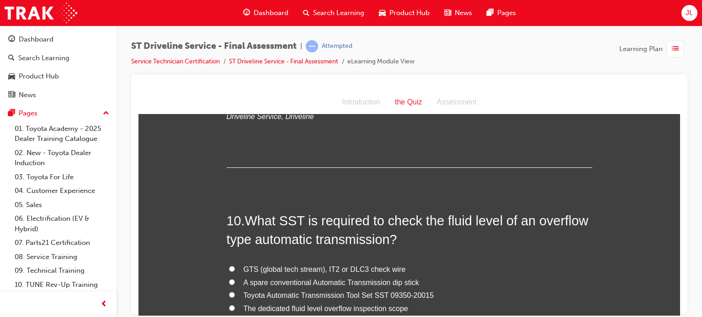
scroll to position [1919, 0]
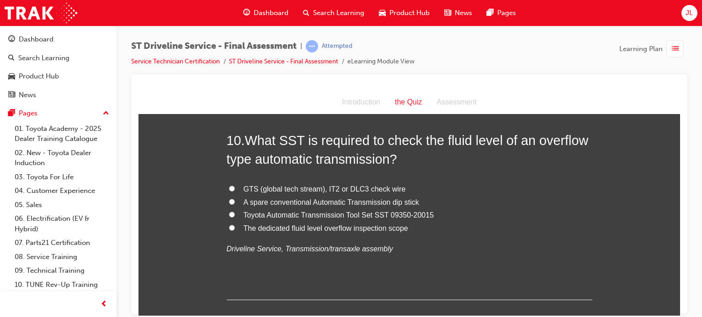
click at [398, 216] on span "Toyota Automatic Transmission Tool Set SST 09350-20015" at bounding box center [338, 215] width 190 height 8
click at [235, 216] on input "Toyota Automatic Transmission Tool Set SST 09350-20015" at bounding box center [232, 215] width 6 height 6
radio input "true"
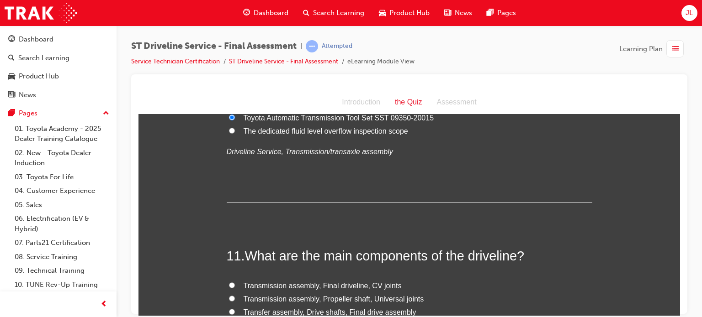
scroll to position [2147, 0]
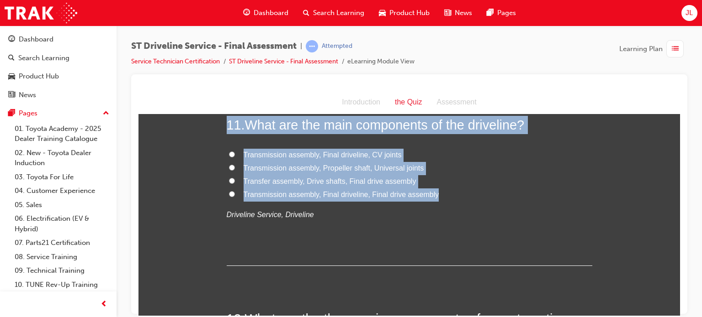
drag, startPoint x: 223, startPoint y: 123, endPoint x: 476, endPoint y: 193, distance: 263.0
copy div "11 . What are the main components of the driveline? Transmission assembly, Fina…"
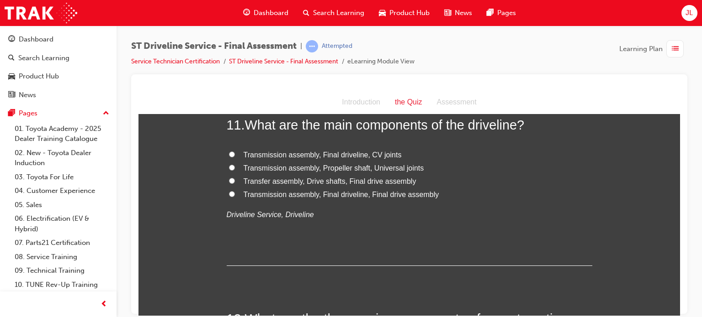
click at [349, 218] on p "Driveline Service, Driveline" at bounding box center [409, 214] width 365 height 13
click at [309, 193] on span "Transmission assembly, Final driveline, Final drive assembly" at bounding box center [341, 194] width 196 height 8
click at [235, 193] on input "Transmission assembly, Final driveline, Final drive assembly" at bounding box center [232, 194] width 6 height 6
radio input "true"
click at [330, 196] on span "Transmission assembly, Final driveline, Final drive assembly" at bounding box center [341, 194] width 196 height 8
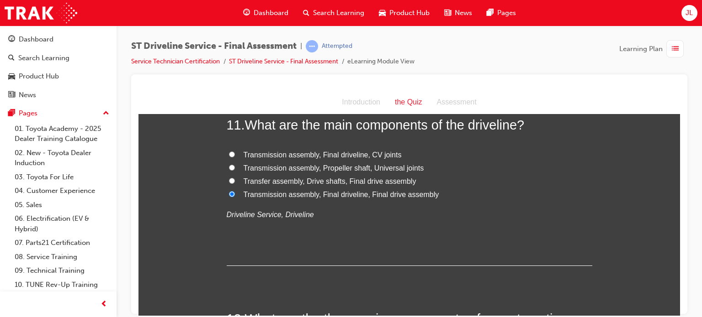
click at [235, 196] on input "Transmission assembly, Final driveline, Final drive assembly" at bounding box center [232, 194] width 6 height 6
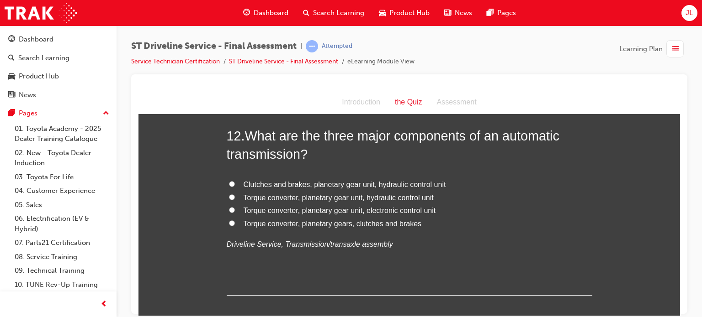
scroll to position [2330, 0]
click at [395, 197] on span "Torque converter, planetary gear unit, hydraulic control unit" at bounding box center [338, 198] width 190 height 8
click at [235, 197] on input "Torque converter, planetary gear unit, hydraulic control unit" at bounding box center [232, 198] width 6 height 6
radio input "true"
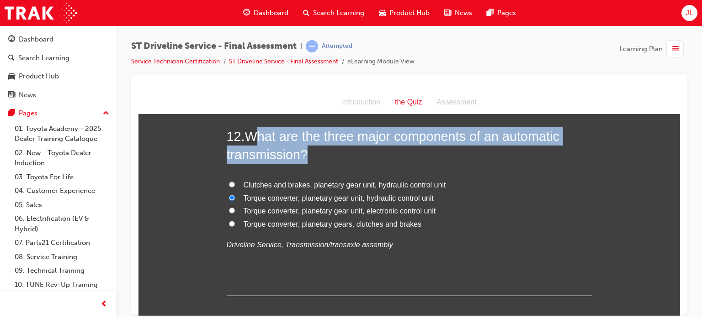
drag, startPoint x: 251, startPoint y: 136, endPoint x: 318, endPoint y: 157, distance: 70.4
click at [318, 157] on h2 "12 . What are the three major components of an automatic transmission?" at bounding box center [409, 145] width 365 height 37
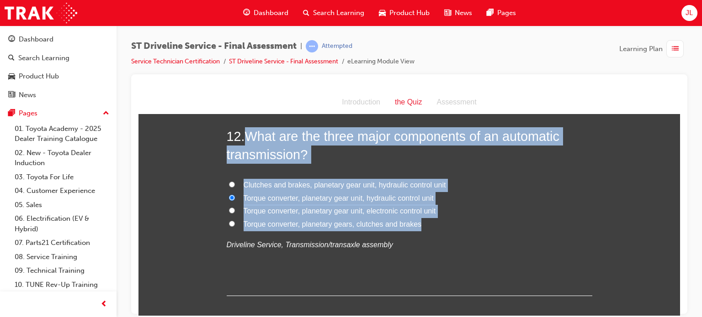
drag, startPoint x: 244, startPoint y: 132, endPoint x: 433, endPoint y: 229, distance: 212.1
click at [423, 229] on div "12 . What are the three major components of an automatic transmission? Clutches…" at bounding box center [409, 211] width 365 height 169
copy div "What are the three major components of an automatic transmission? Clutches and …"
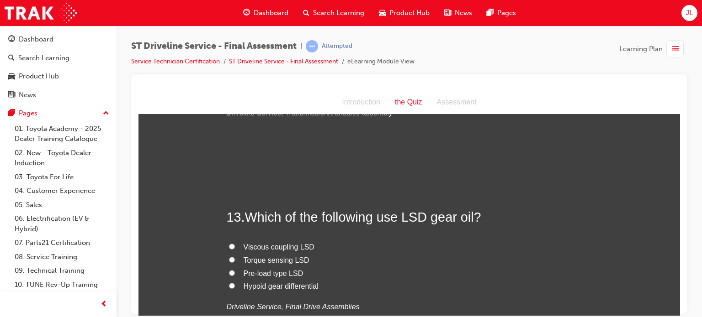
scroll to position [2513, 0]
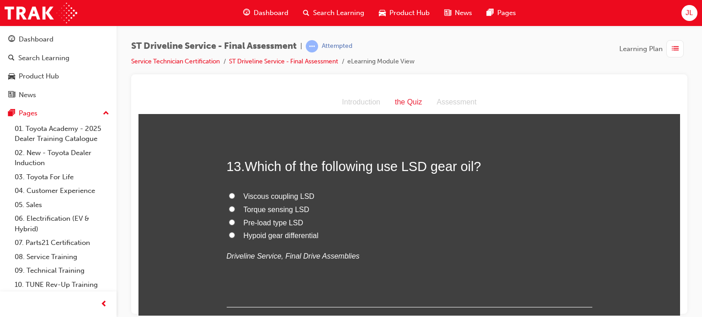
click at [290, 220] on span "Pre-load type LSD" at bounding box center [273, 223] width 60 height 8
click at [235, 220] on input "Pre-load type LSD" at bounding box center [232, 222] width 6 height 6
radio input "true"
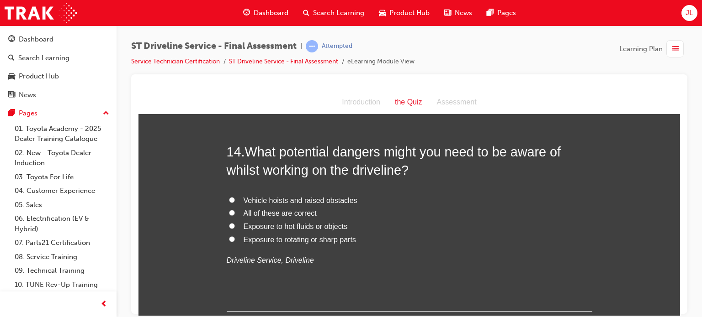
scroll to position [2741, 0]
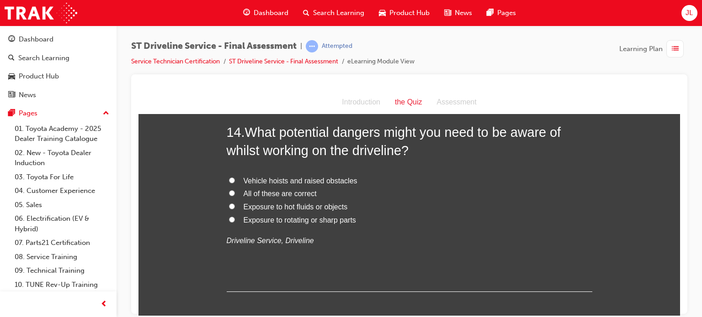
click at [272, 193] on span "All of these are correct" at bounding box center [279, 194] width 73 height 8
click at [235, 193] on input "All of these are correct" at bounding box center [232, 193] width 6 height 6
radio input "true"
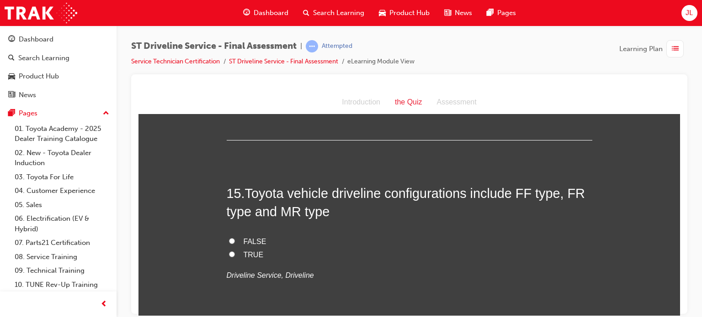
scroll to position [2924, 0]
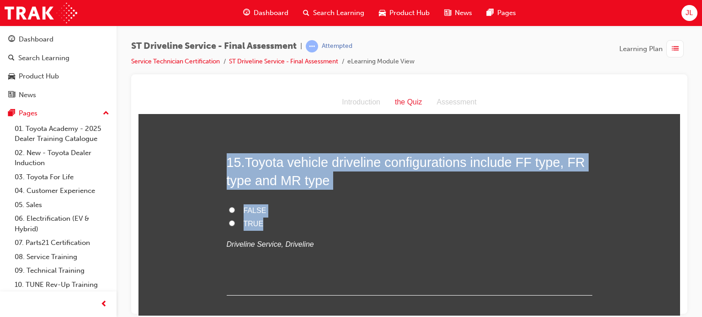
drag, startPoint x: 218, startPoint y: 155, endPoint x: 288, endPoint y: 227, distance: 99.5
copy div "15 . Toyota vehicle driveline configurations include FF type, FR type and MR ty…"
click at [299, 218] on label "TRUE" at bounding box center [409, 223] width 365 height 13
click at [235, 220] on input "TRUE" at bounding box center [232, 223] width 6 height 6
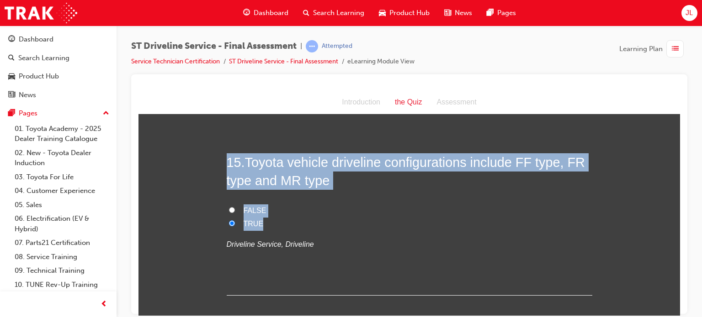
radio input "true"
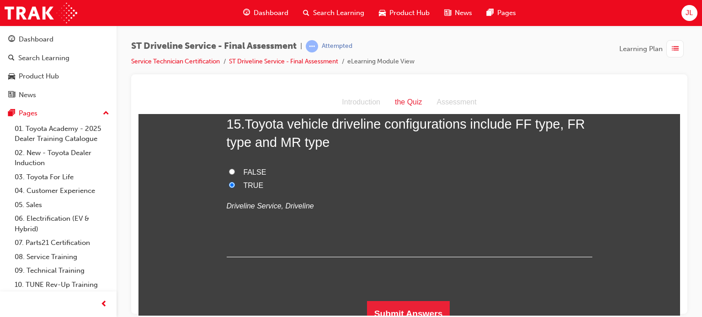
scroll to position [2971, 0]
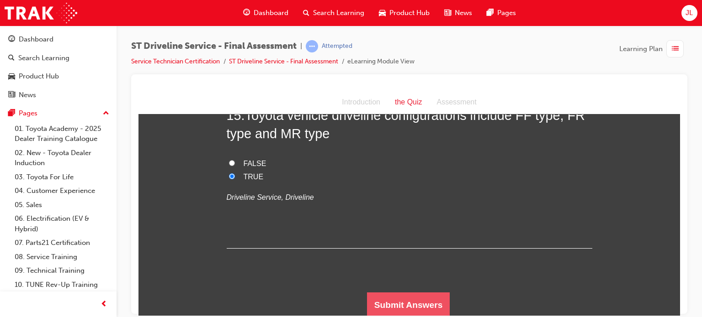
click at [423, 301] on button "Submit Answers" at bounding box center [408, 305] width 83 height 26
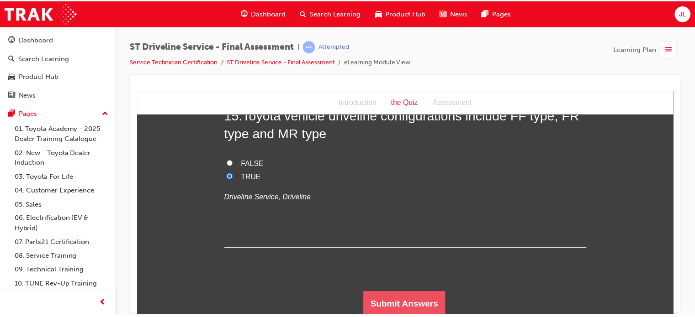
scroll to position [0, 0]
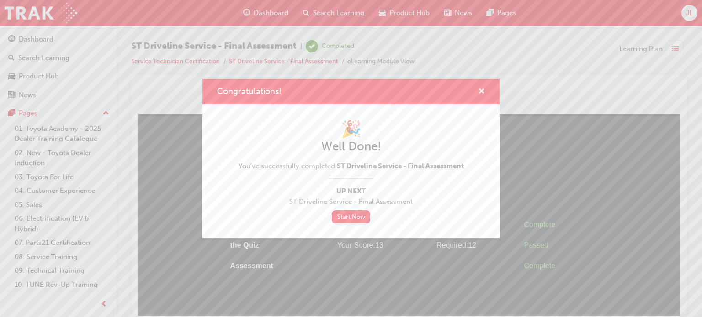
click at [423, 89] on span "cross-icon" at bounding box center [481, 92] width 7 height 8
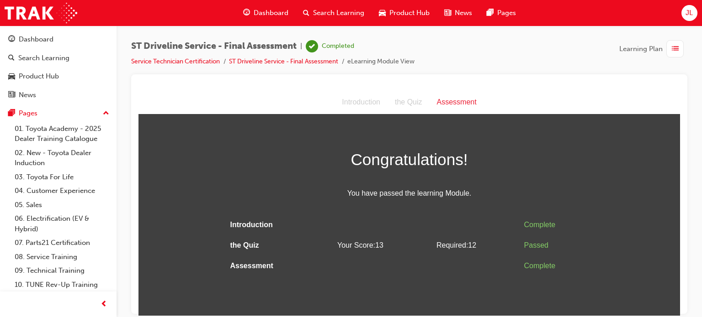
click at [203, 65] on li "Service Technician Certification" at bounding box center [180, 62] width 98 height 11
click at [203, 66] on li "Service Technician Certification" at bounding box center [180, 62] width 98 height 11
click at [185, 60] on link "Service Technician Certification" at bounding box center [175, 62] width 89 height 8
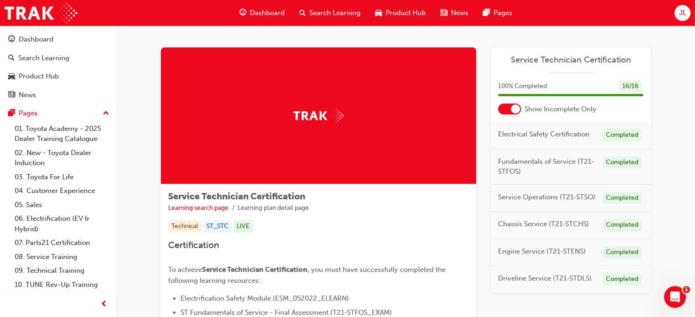
click at [423, 61] on span "Service Technician Certification" at bounding box center [570, 60] width 145 height 11
click at [52, 39] on div "Dashboard" at bounding box center [36, 39] width 35 height 11
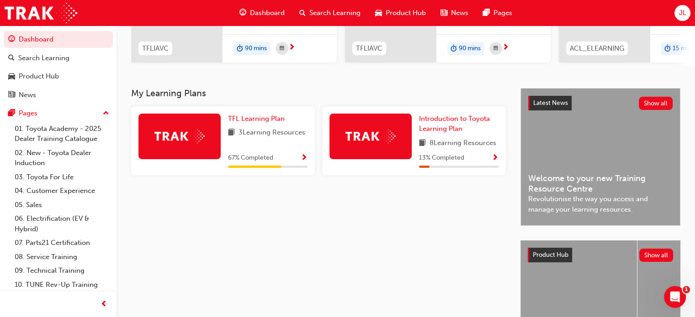
scroll to position [183, 0]
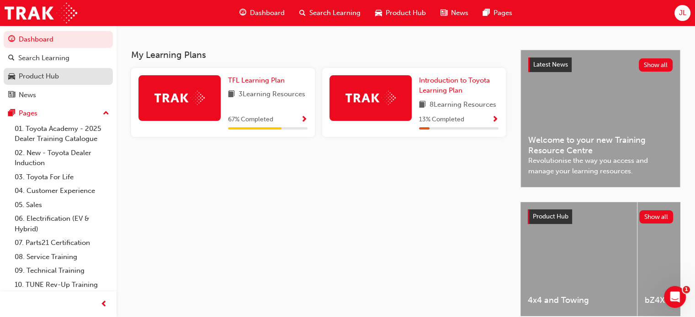
click at [53, 78] on div "Product Hub" at bounding box center [39, 76] width 40 height 11
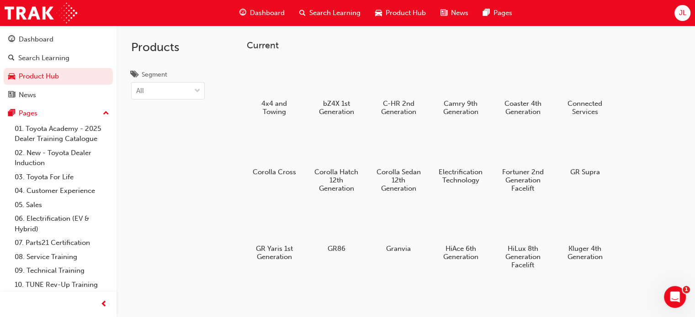
click at [53, 49] on button "Dashboard Search Learning Product Hub News Pages" at bounding box center [58, 67] width 109 height 76
click at [347, 84] on div at bounding box center [336, 78] width 51 height 36
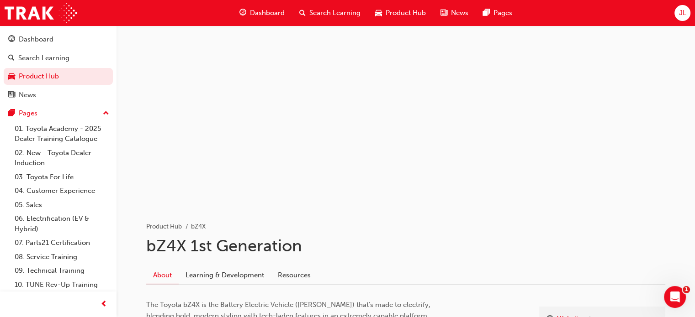
scroll to position [131, 0]
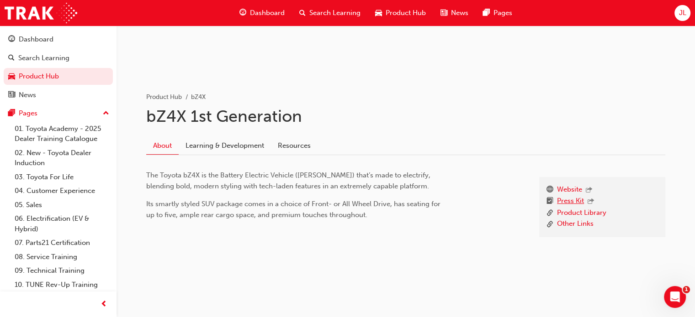
click at [423, 199] on link "Press Kit" at bounding box center [570, 202] width 27 height 12
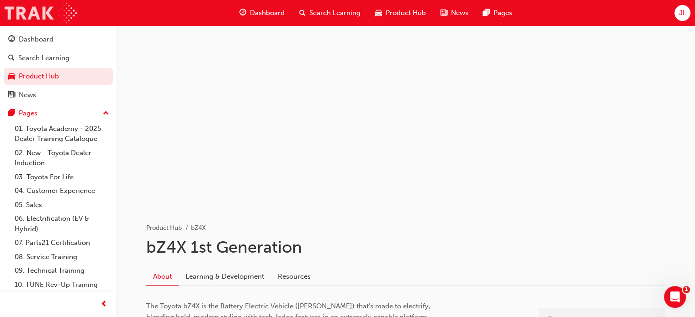
click at [42, 15] on img at bounding box center [41, 13] width 73 height 21
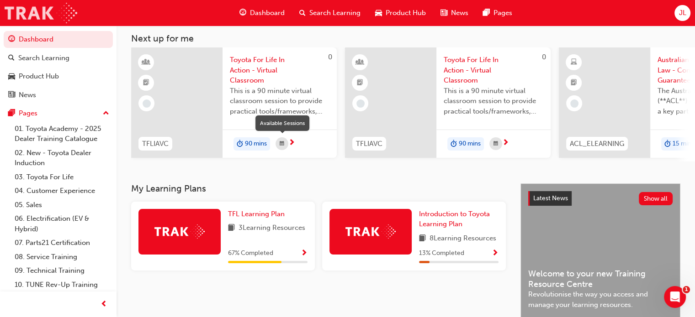
scroll to position [46, 0]
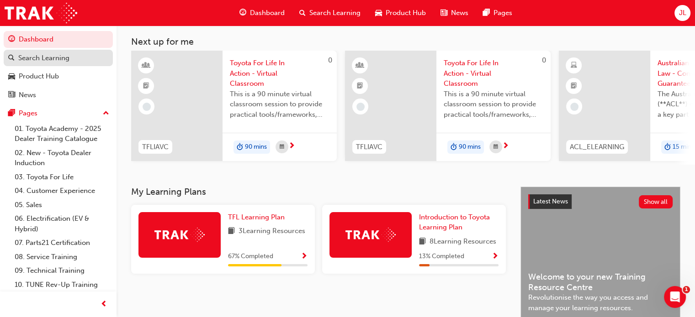
click at [51, 59] on div "Search Learning" at bounding box center [43, 58] width 51 height 11
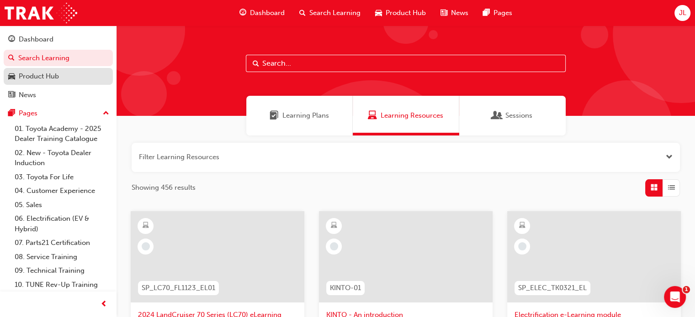
click at [47, 79] on div "Product Hub" at bounding box center [39, 76] width 40 height 11
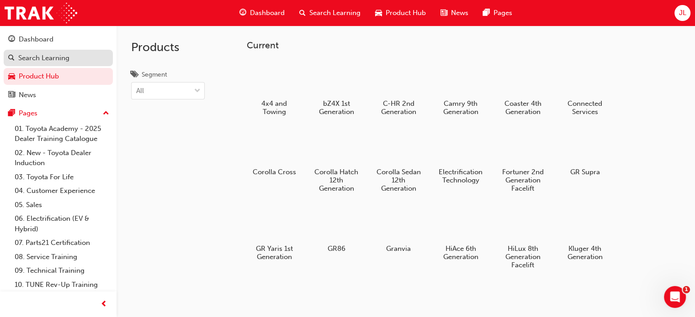
click at [65, 60] on div "Search Learning" at bounding box center [43, 58] width 51 height 11
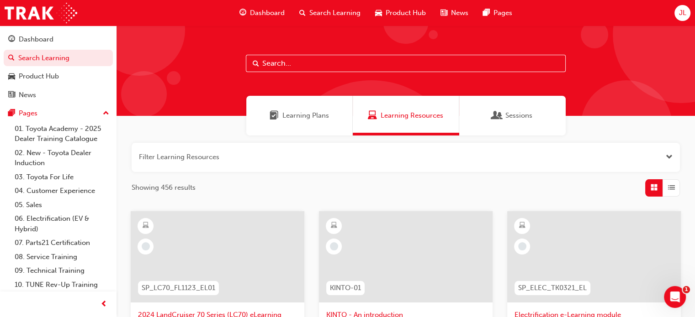
click at [346, 5] on div "Search Learning" at bounding box center [330, 13] width 76 height 19
click at [258, 14] on span "Dashboard" at bounding box center [267, 13] width 35 height 11
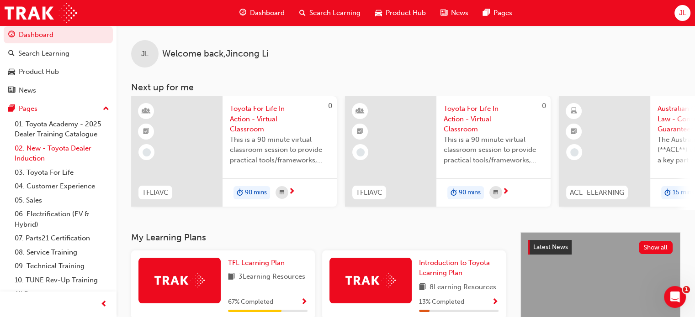
scroll to position [15, 0]
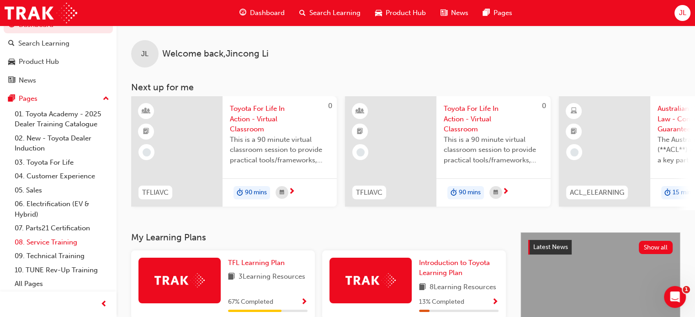
click at [67, 243] on link "08. Service Training" at bounding box center [62, 243] width 102 height 14
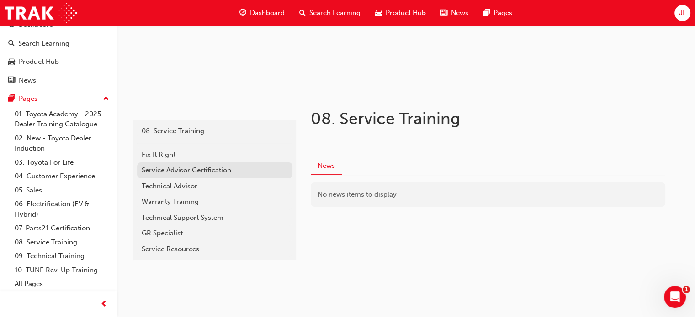
scroll to position [121, 0]
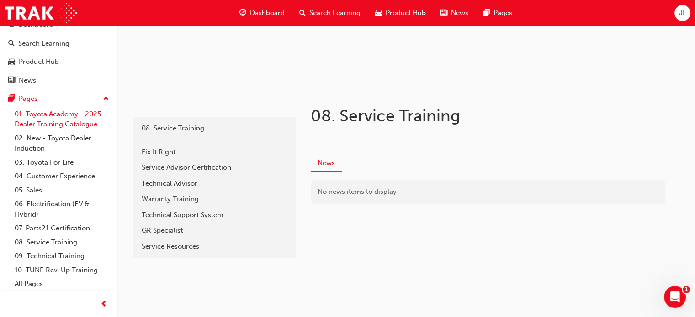
click at [58, 120] on link "01. Toyota Academy - 2025 Dealer Training Catalogue" at bounding box center [62, 119] width 102 height 24
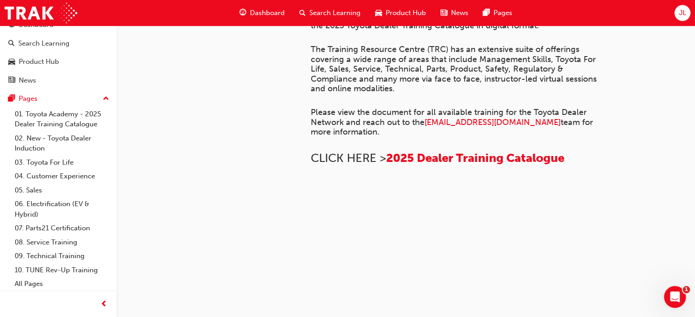
scroll to position [640, 0]
click at [75, 258] on link "09. Technical Training" at bounding box center [62, 256] width 102 height 14
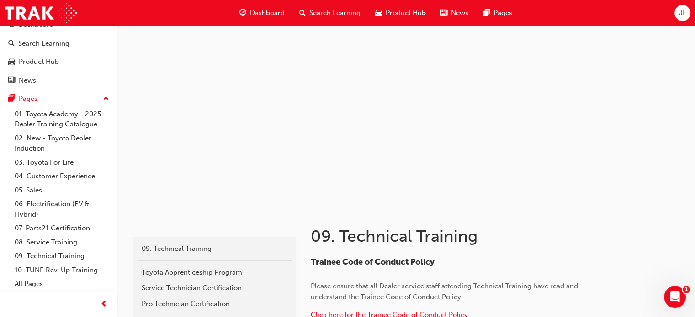
scroll to position [228, 0]
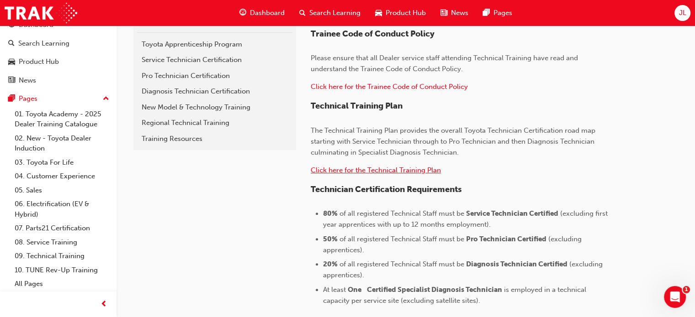
click at [406, 171] on span "Click here for the Technical Training Plan" at bounding box center [376, 170] width 130 height 8
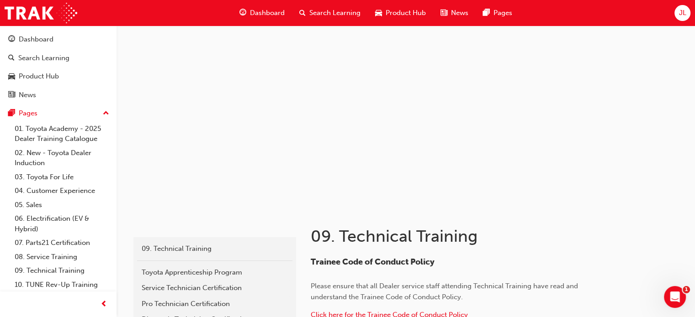
click at [319, 18] on div "Search Learning" at bounding box center [330, 13] width 76 height 19
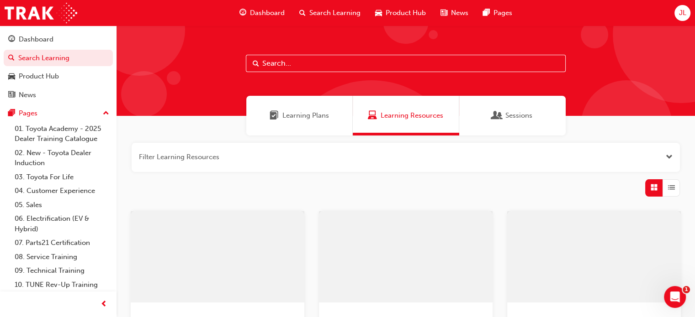
click at [289, 116] on span "Learning Plans" at bounding box center [305, 116] width 47 height 11
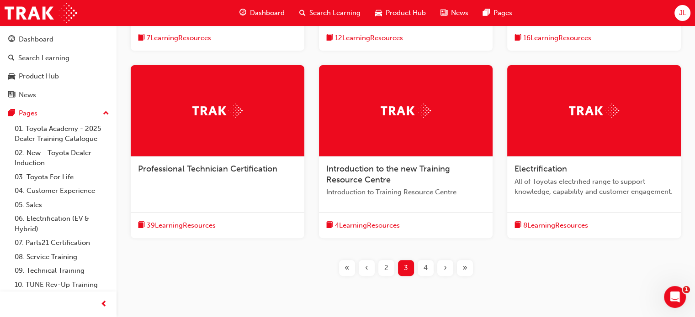
scroll to position [365, 0]
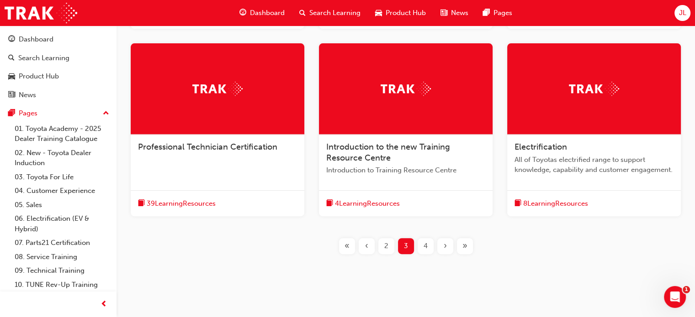
click at [236, 151] on span "Professional Technician Certification" at bounding box center [207, 147] width 139 height 10
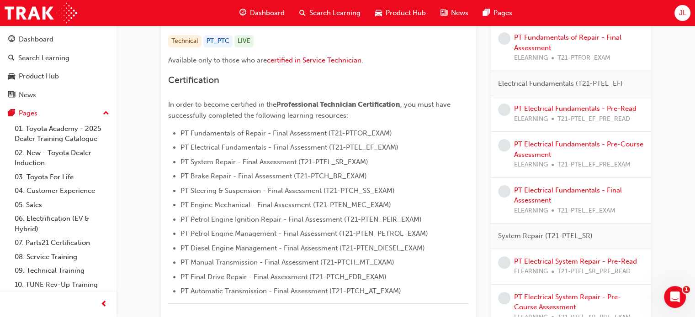
scroll to position [183, 0]
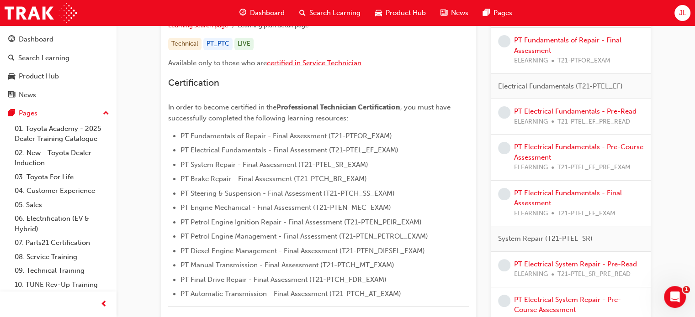
click at [328, 63] on span "certified in Service Technician" at bounding box center [314, 63] width 95 height 8
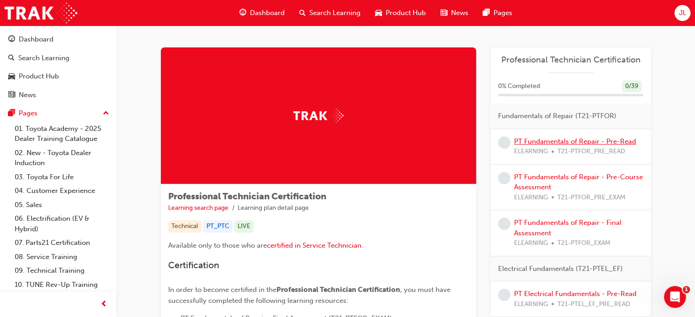
click at [553, 138] on link "PT Fundamentals of Repair - Pre-Read" at bounding box center [575, 142] width 122 height 8
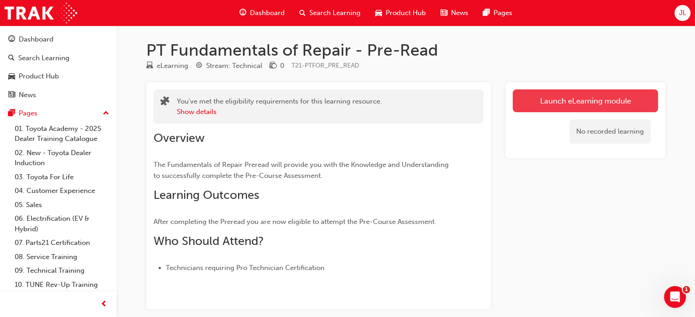
click at [549, 97] on link "Launch eLearning module" at bounding box center [585, 101] width 145 height 23
